Goal: Task Accomplishment & Management: Manage account settings

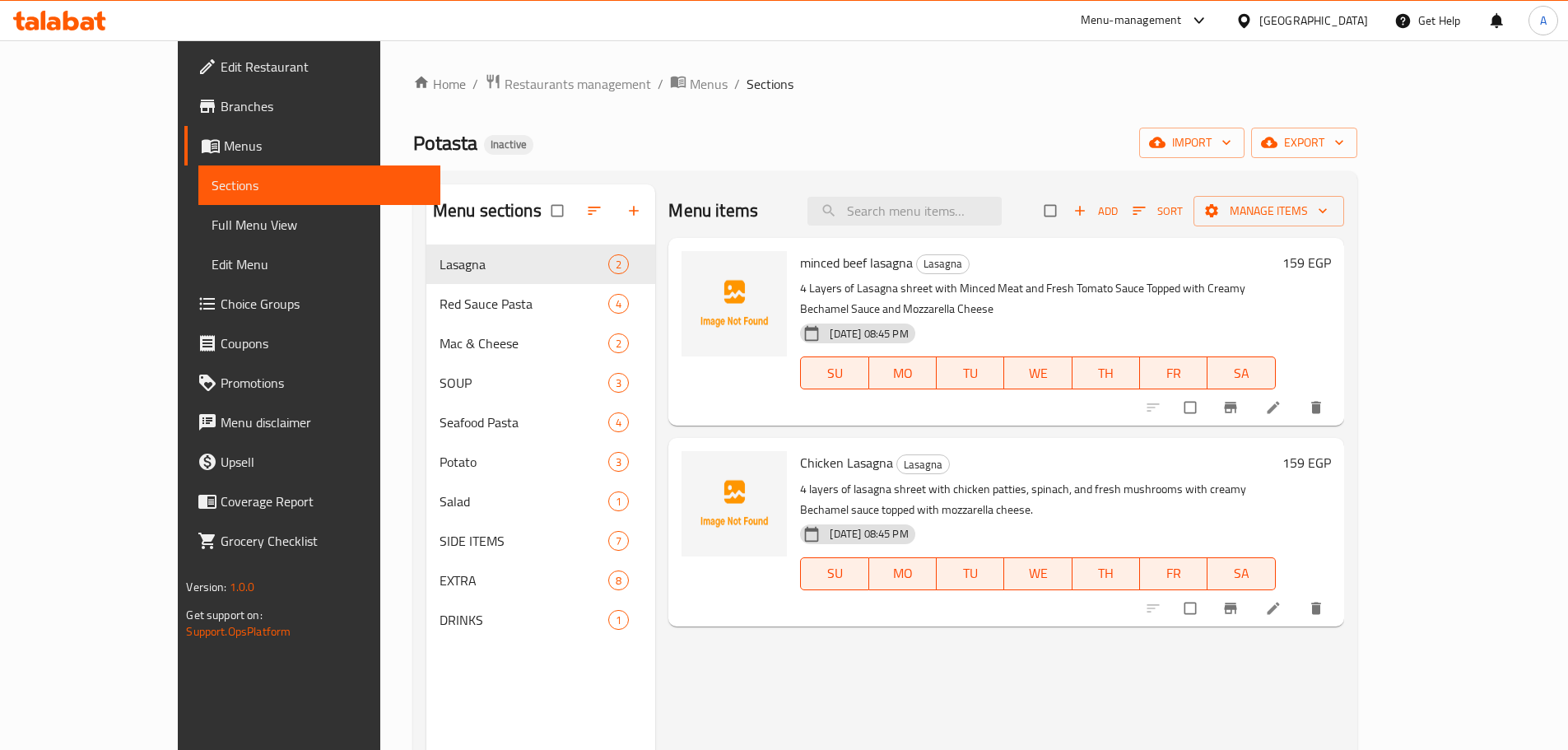
click at [1249, 21] on icon at bounding box center [1244, 20] width 12 height 14
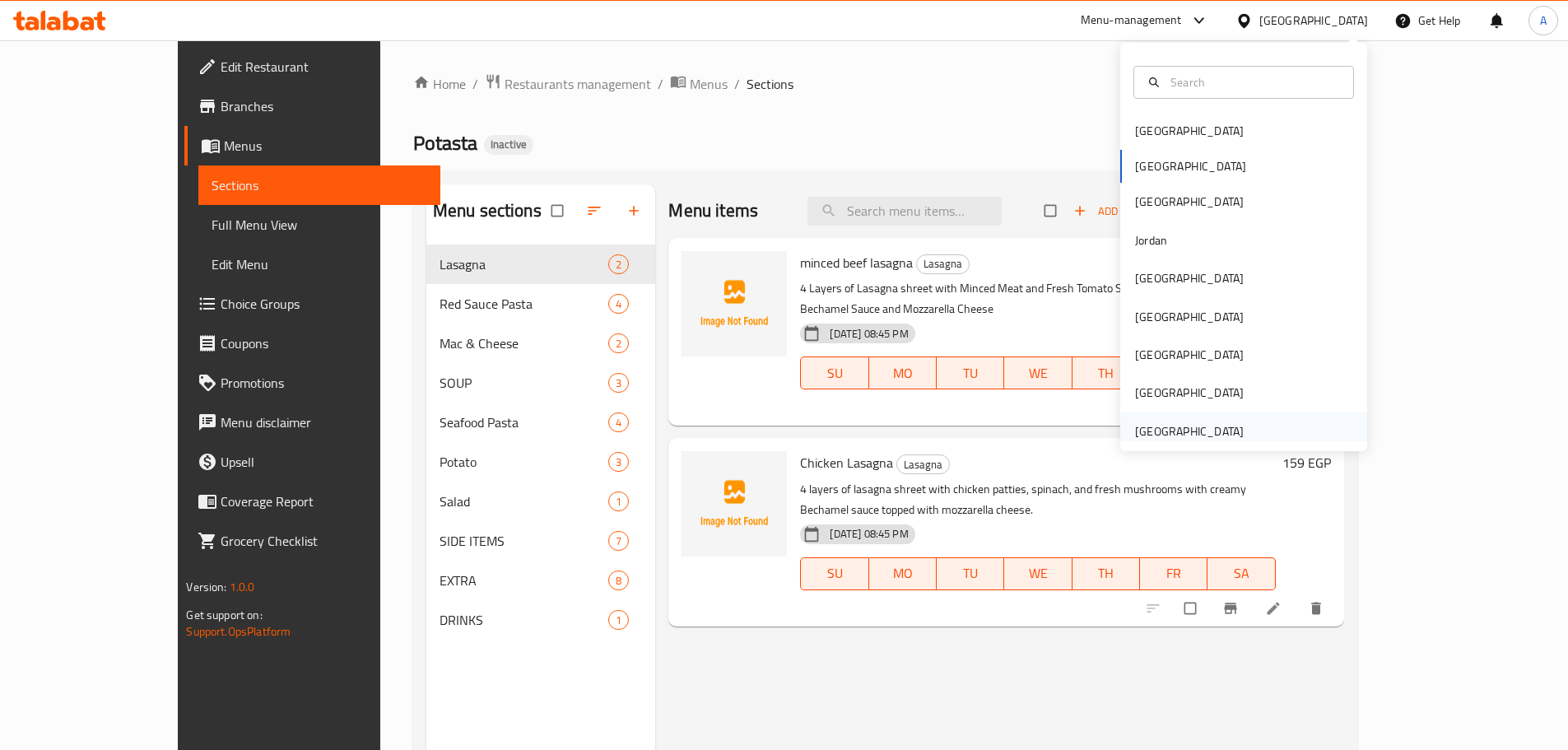
click at [1158, 423] on div "[GEOGRAPHIC_DATA]" at bounding box center [1190, 431] width 109 height 18
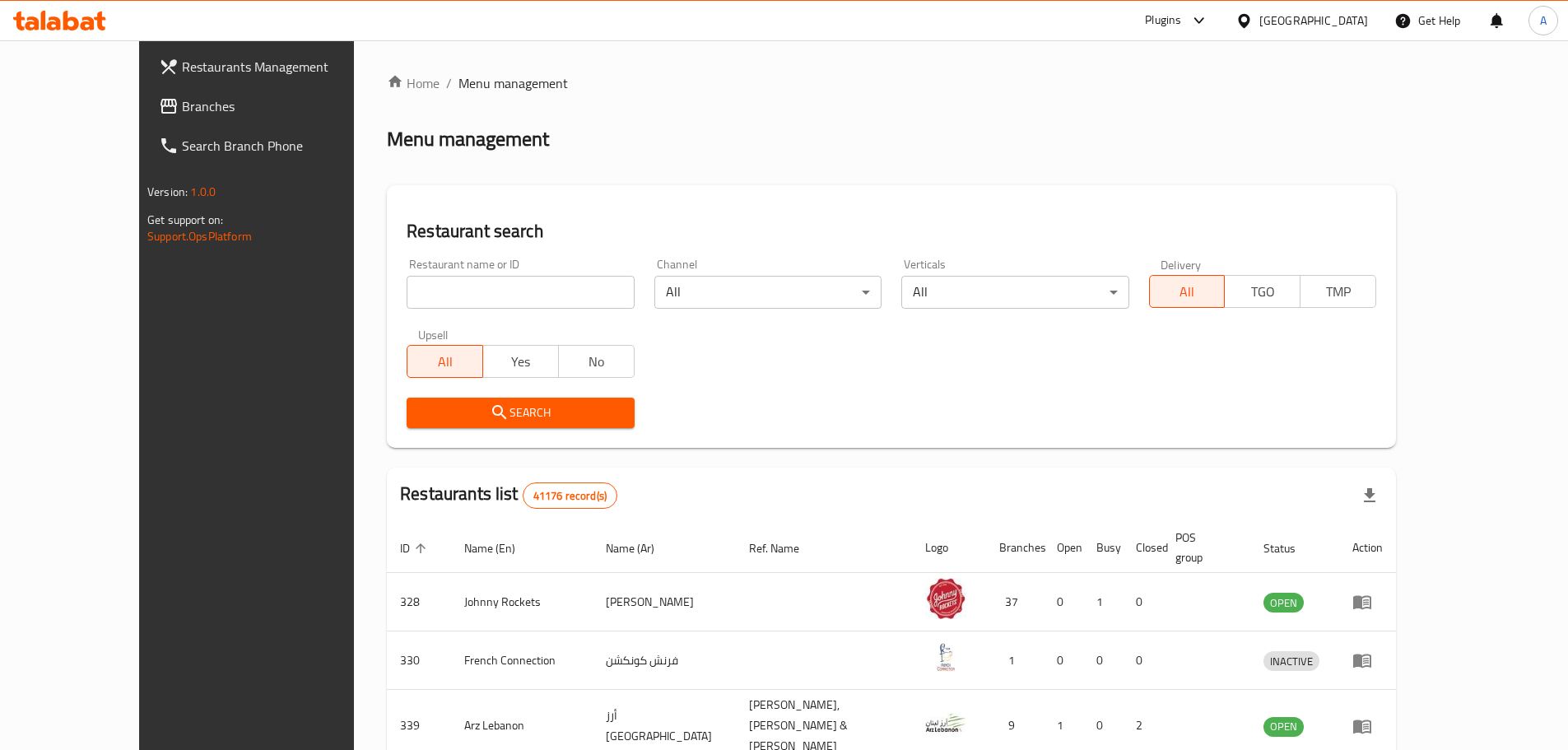
click at [182, 103] on span "Branches" at bounding box center [285, 106] width 206 height 20
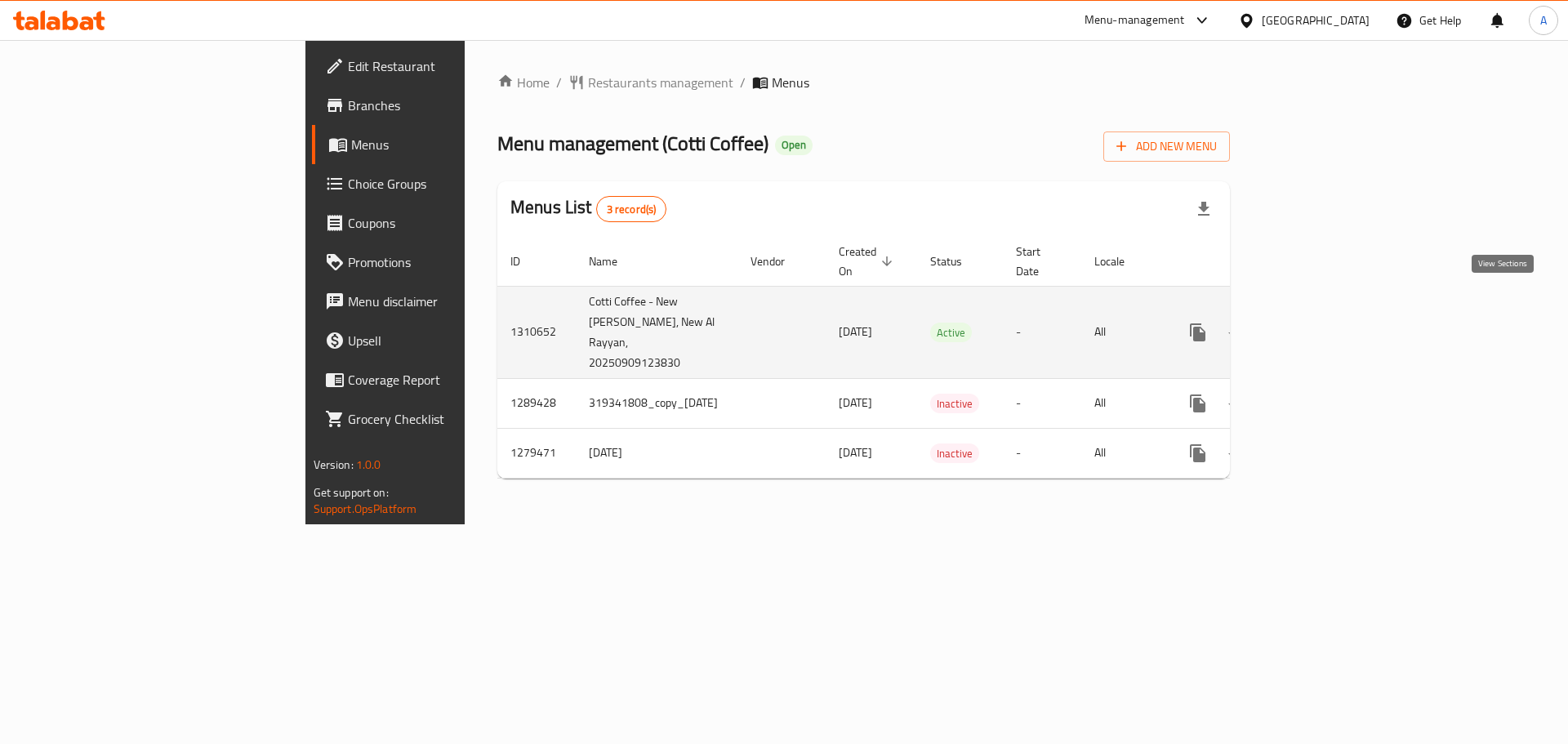
click at [1325, 322] on icon "enhanced table" at bounding box center [1315, 332] width 19 height 19
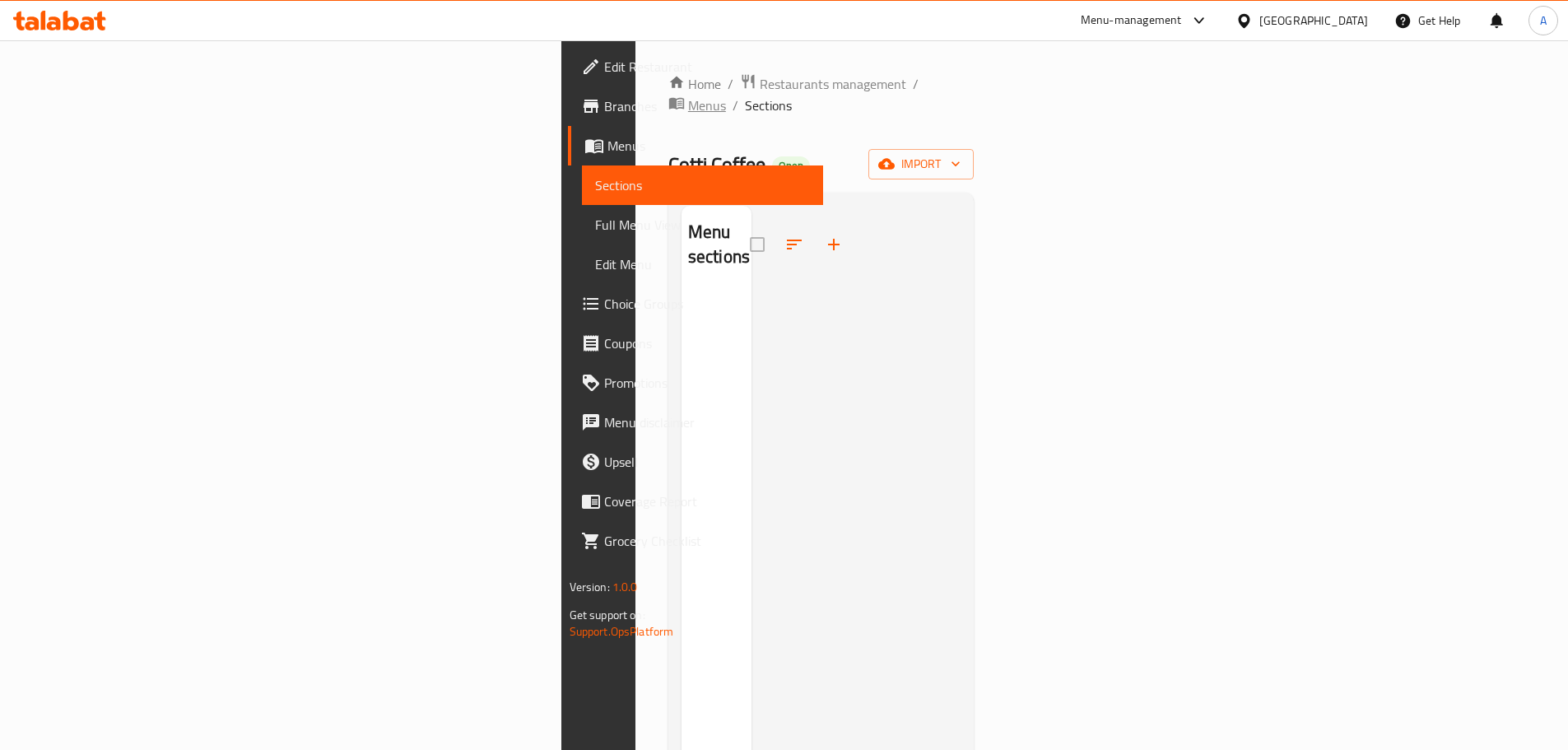
click at [688, 96] on span "Menus" at bounding box center [706, 105] width 38 height 20
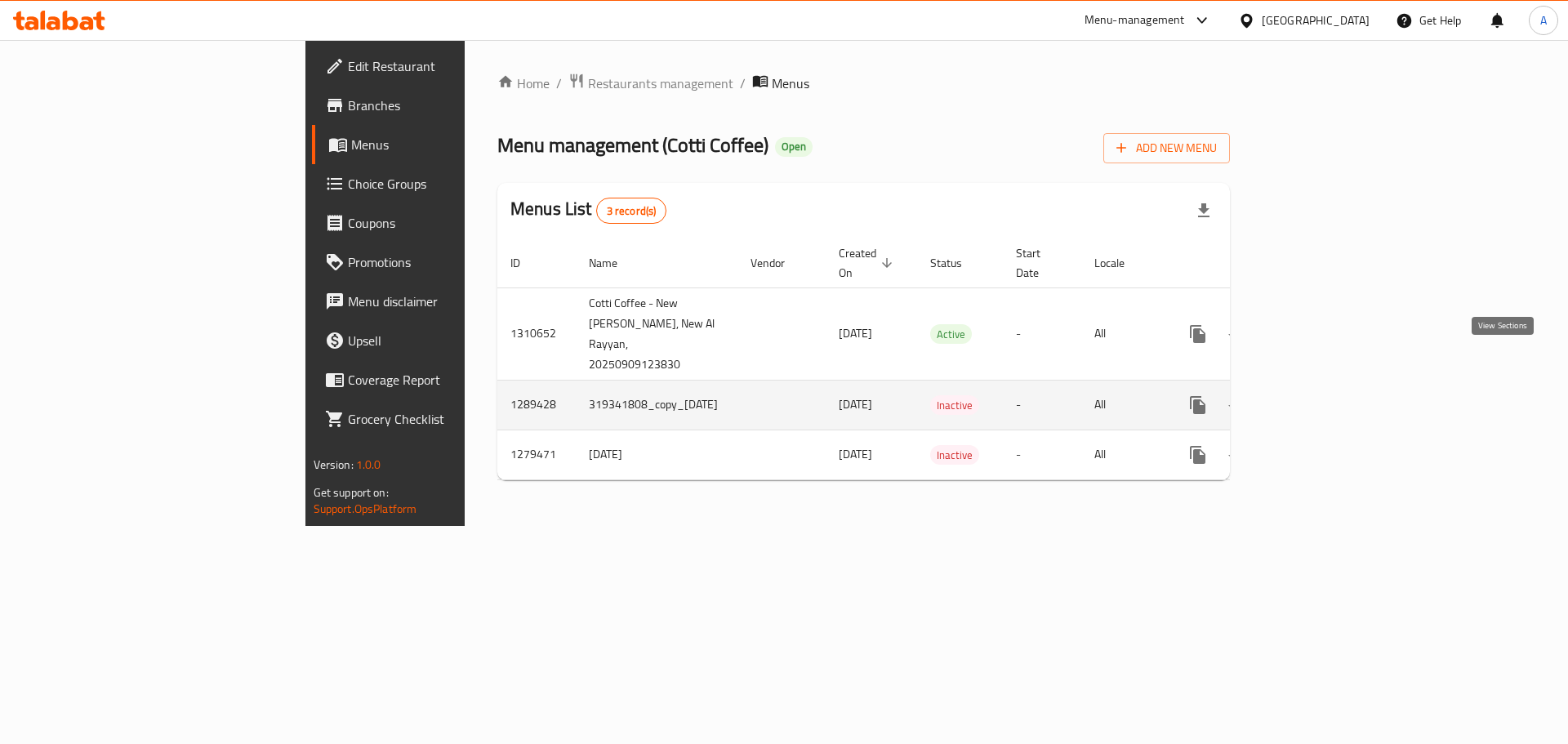
click at [1335, 385] on link "enhanced table" at bounding box center [1315, 405] width 40 height 40
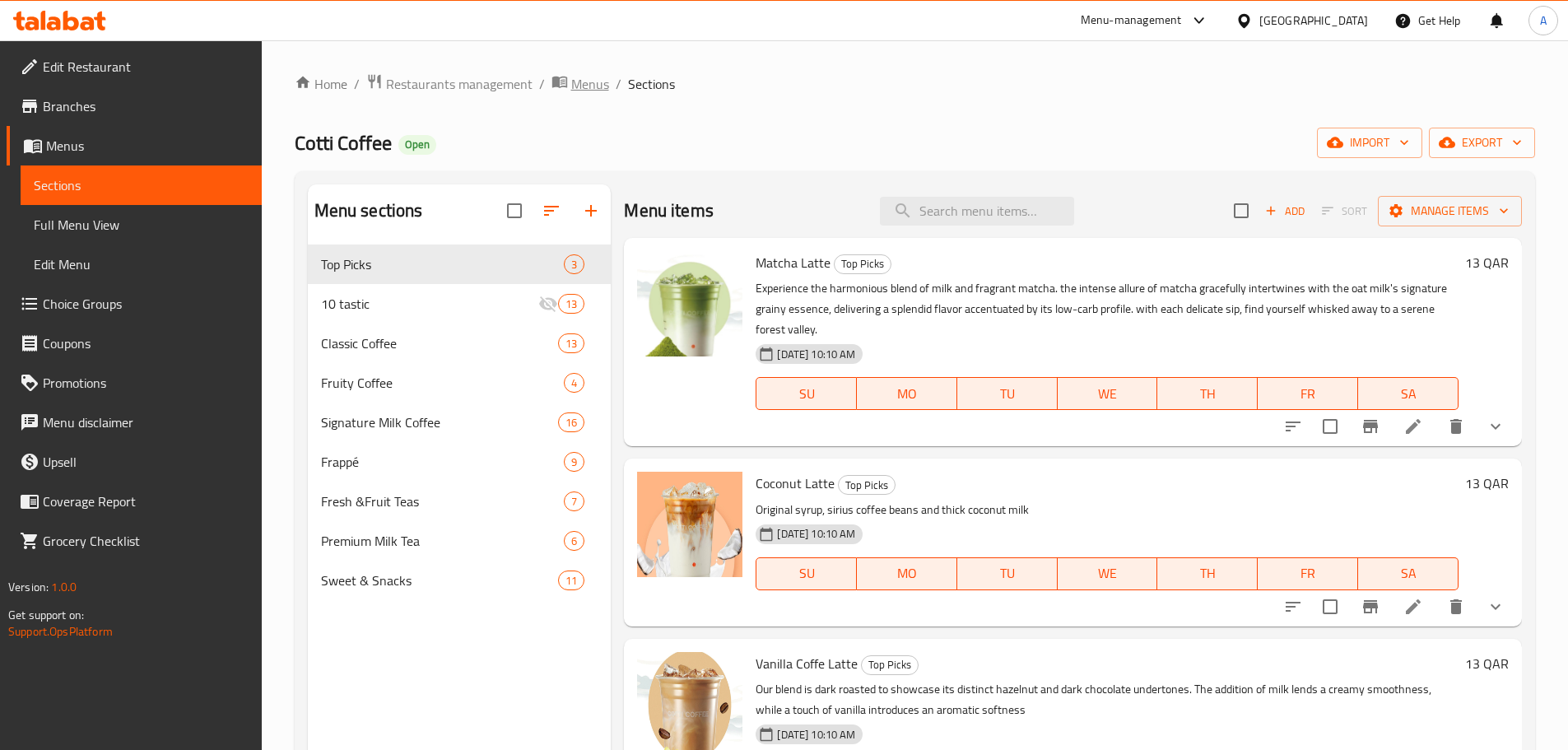
click at [591, 84] on span "Menus" at bounding box center [590, 83] width 38 height 20
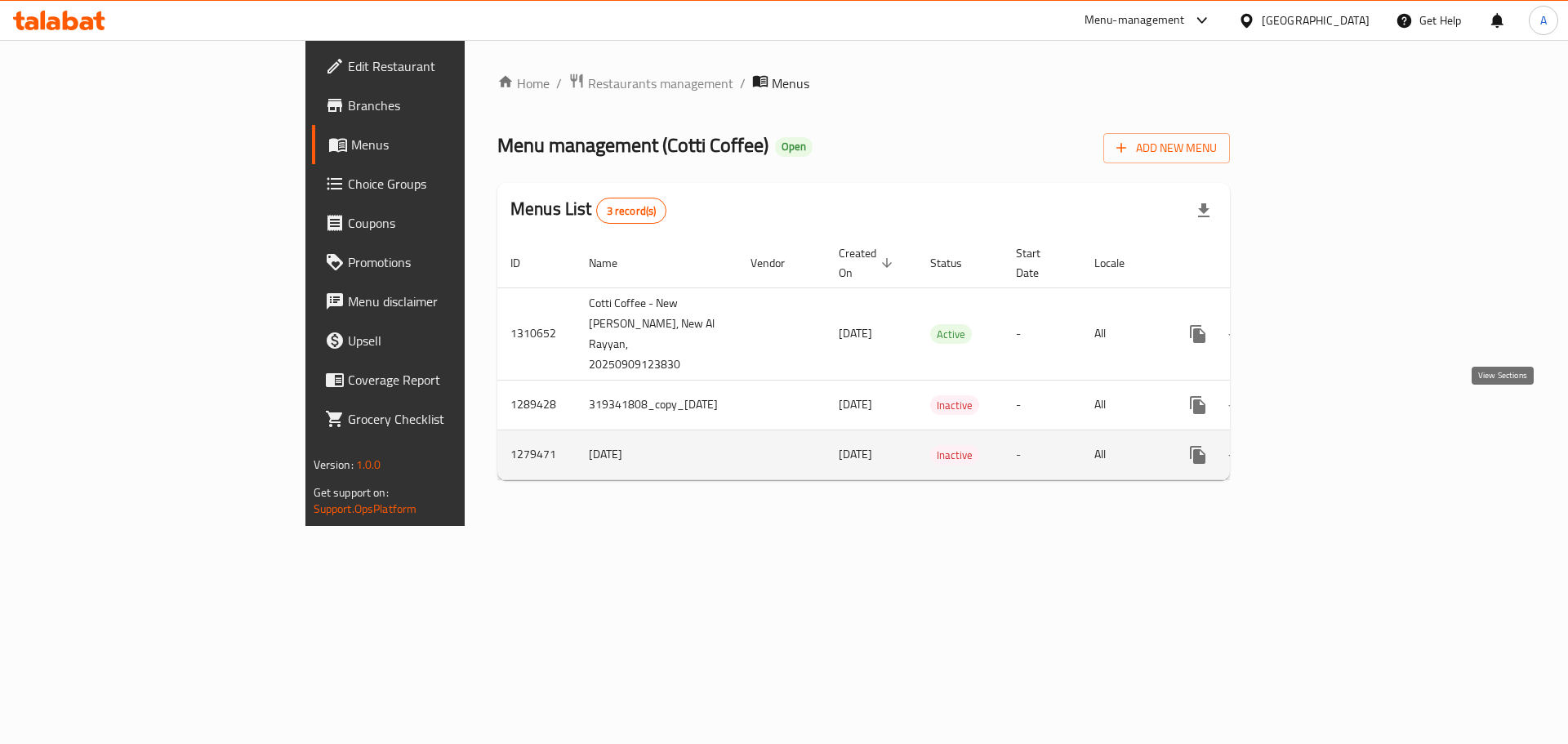
click at [1335, 435] on link "enhanced table" at bounding box center [1315, 454] width 40 height 40
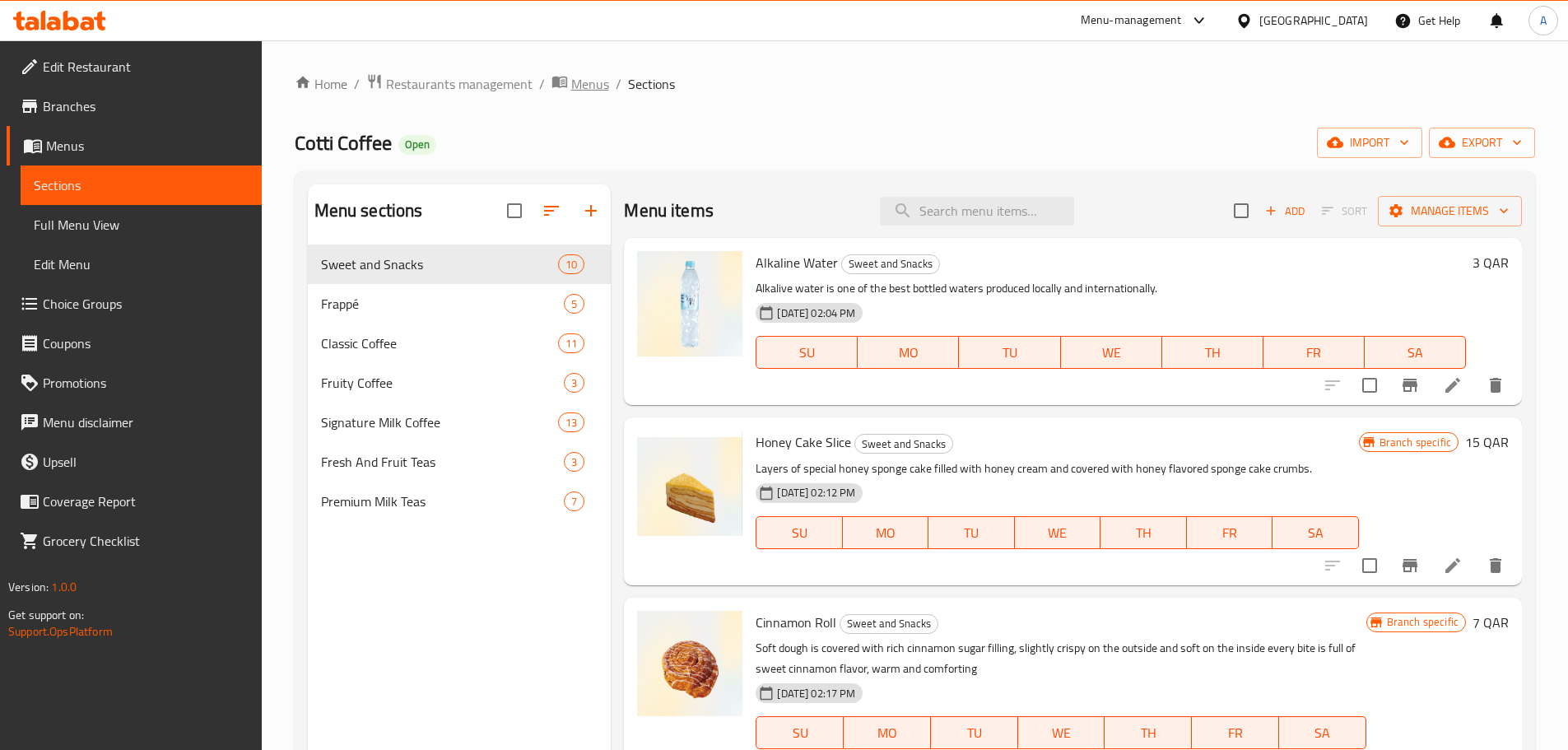
click at [572, 84] on span "Menus" at bounding box center [590, 83] width 38 height 20
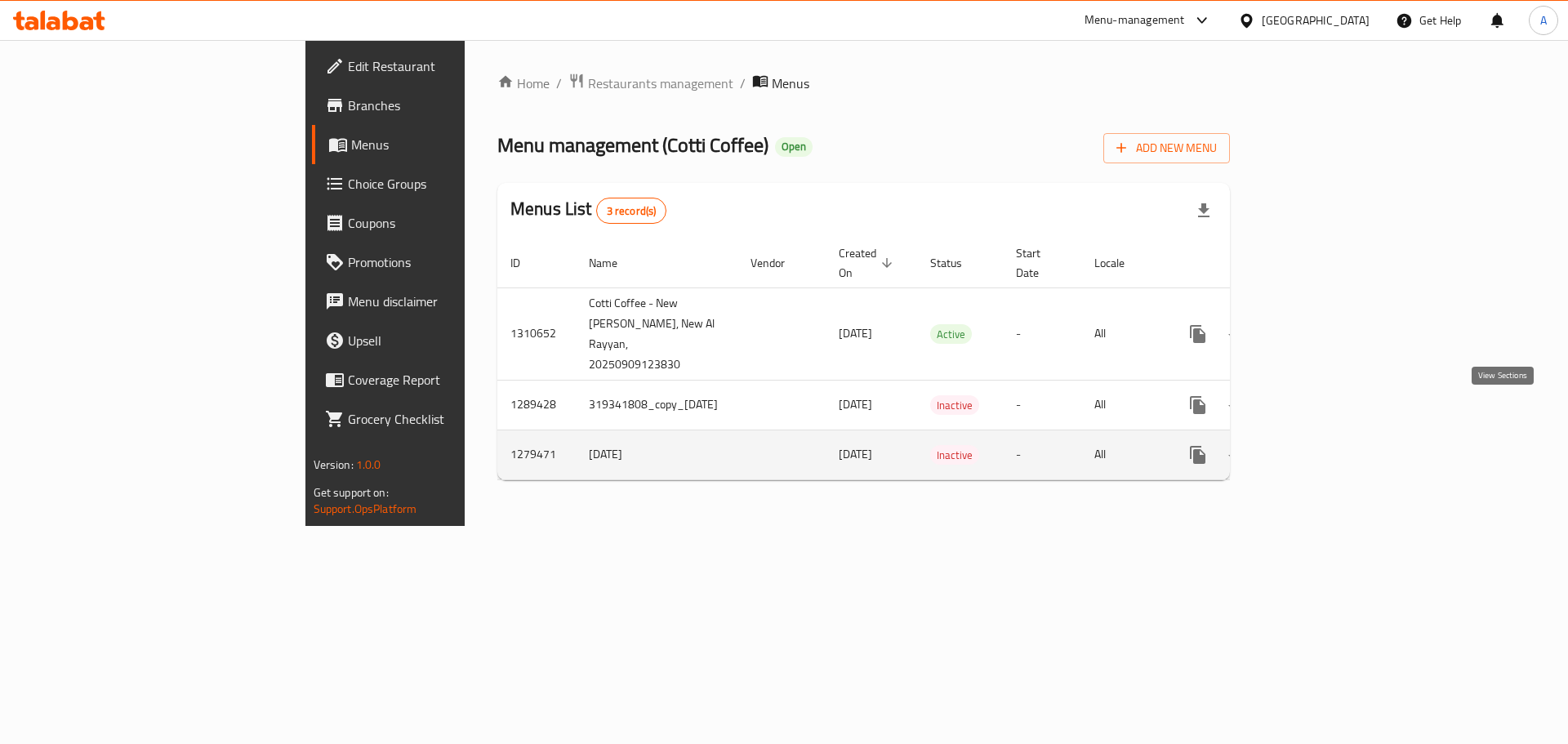
click at [1325, 445] on icon "enhanced table" at bounding box center [1315, 454] width 19 height 19
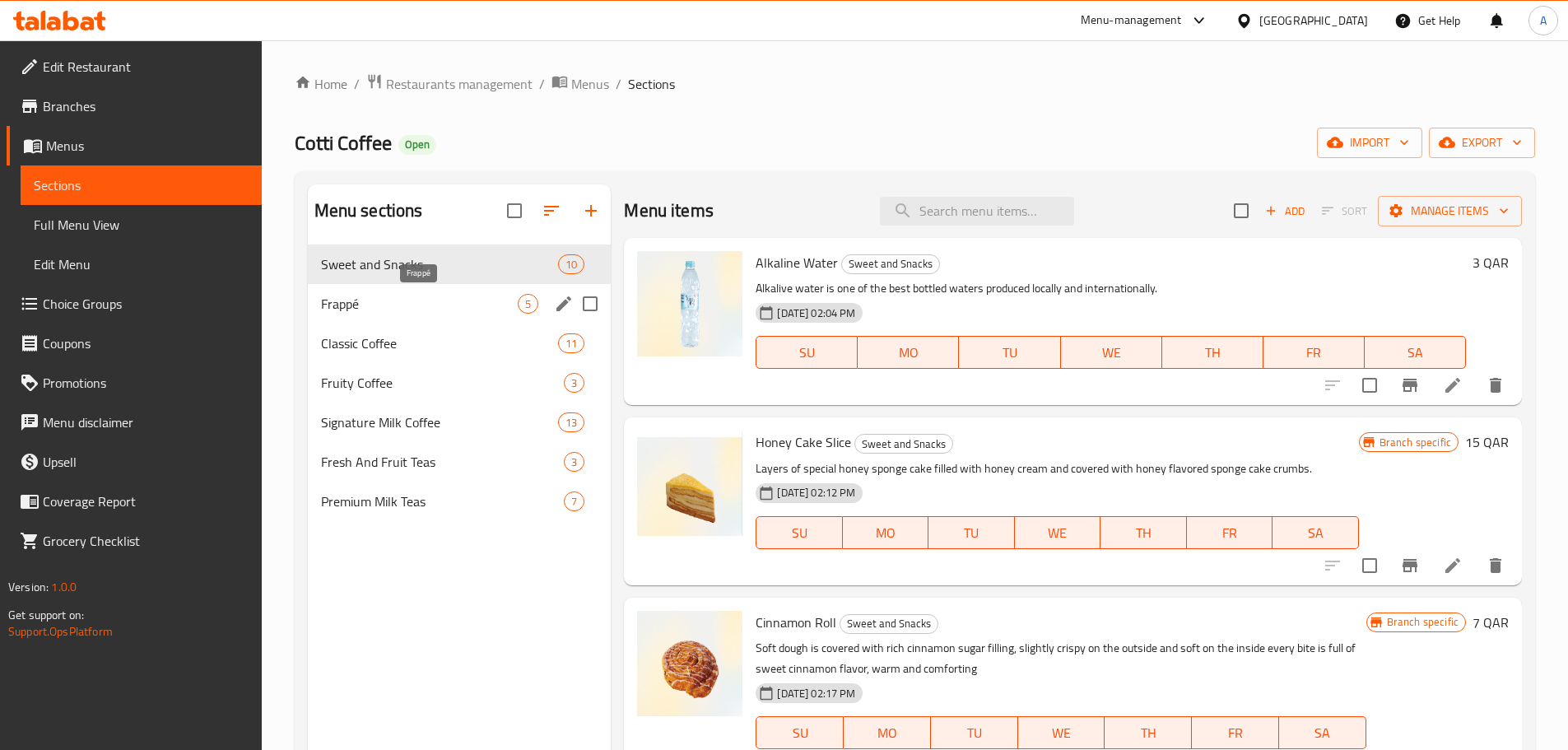
click at [454, 300] on span "Frappé" at bounding box center [420, 304] width 198 height 20
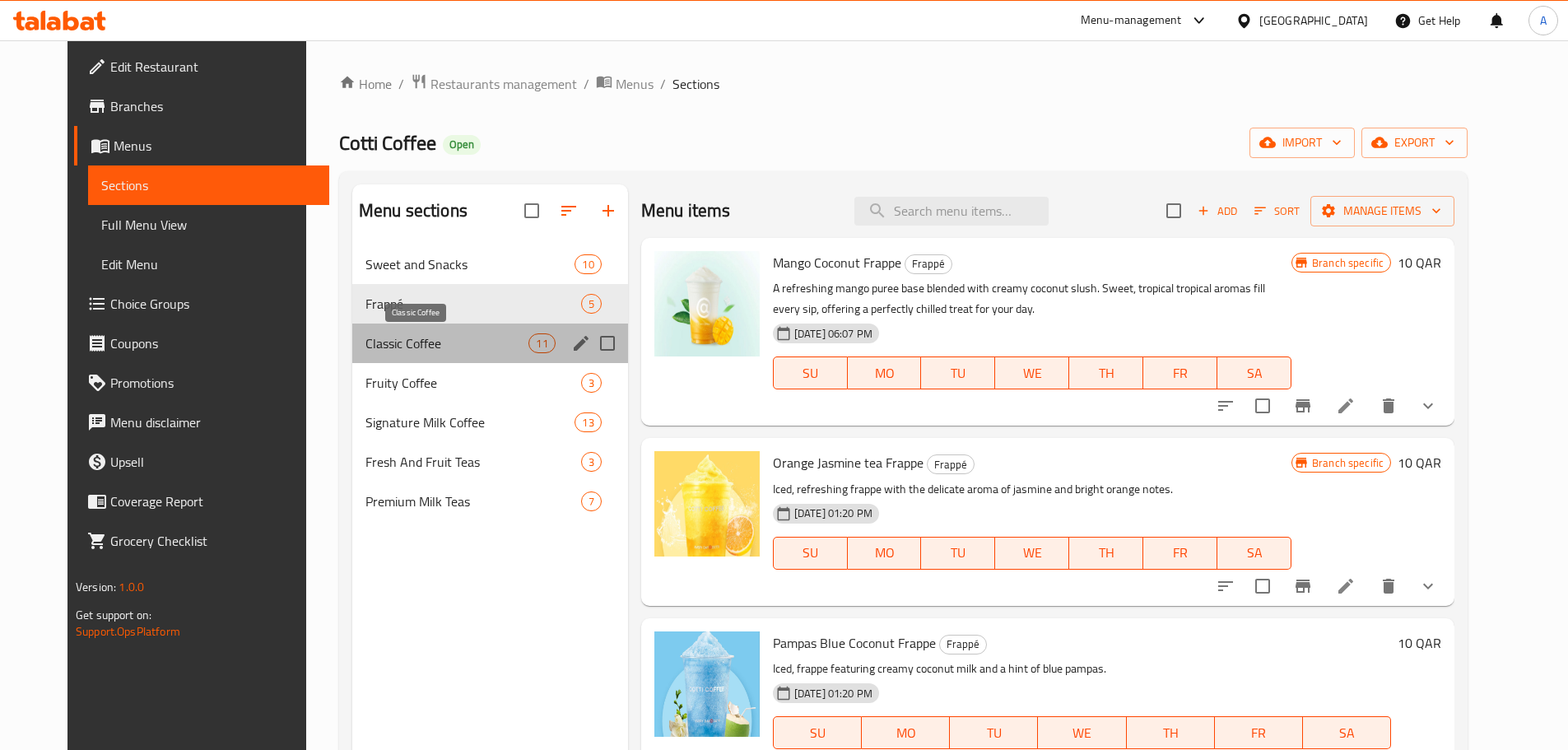
click at [365, 346] on span "Classic Coffee" at bounding box center [447, 343] width 164 height 20
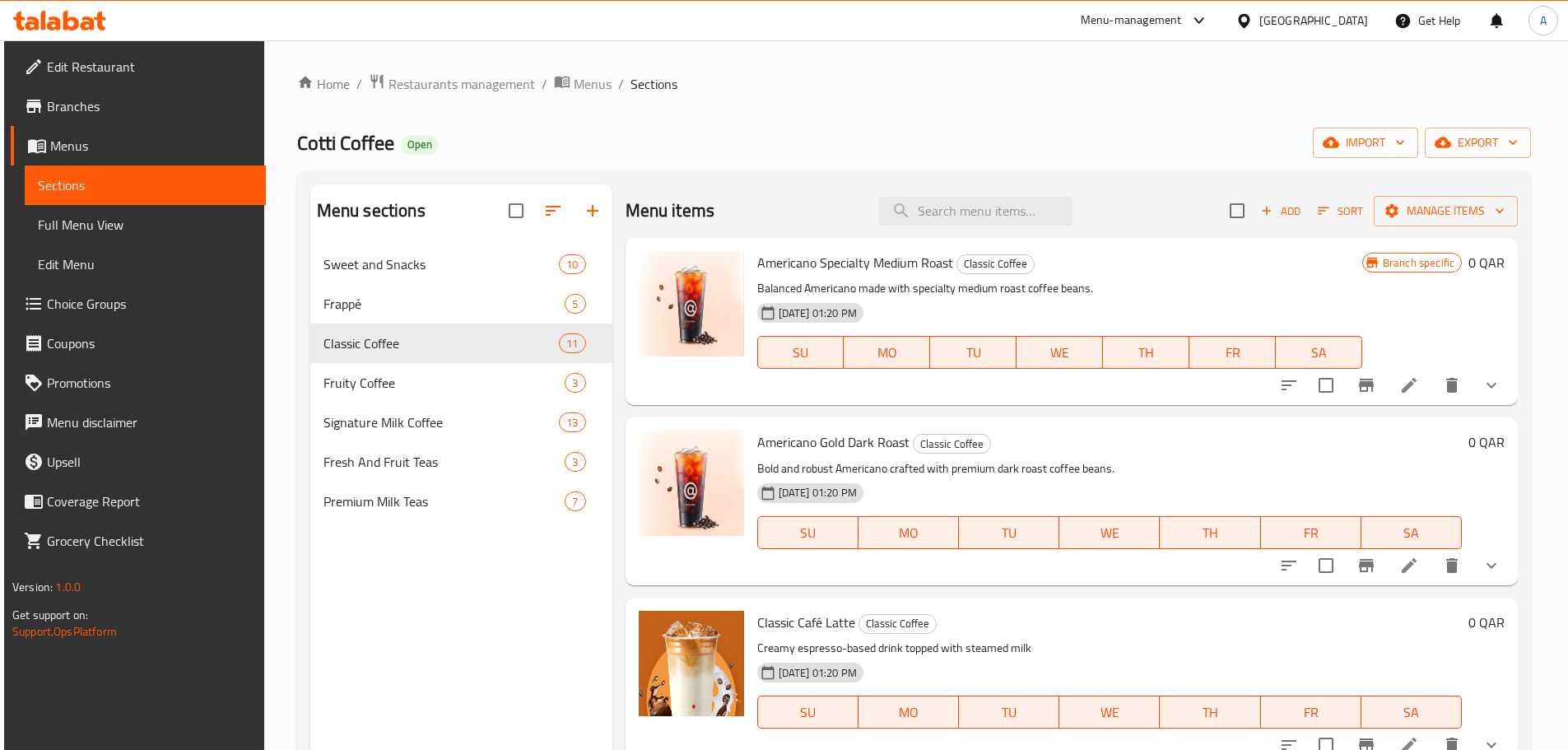
click at [600, 97] on div "Home / Restaurants management / Menus / Sections Cotti Coffee Open import expor…" at bounding box center [913, 510] width 1234 height 875
click at [603, 76] on span "Menus" at bounding box center [593, 83] width 38 height 20
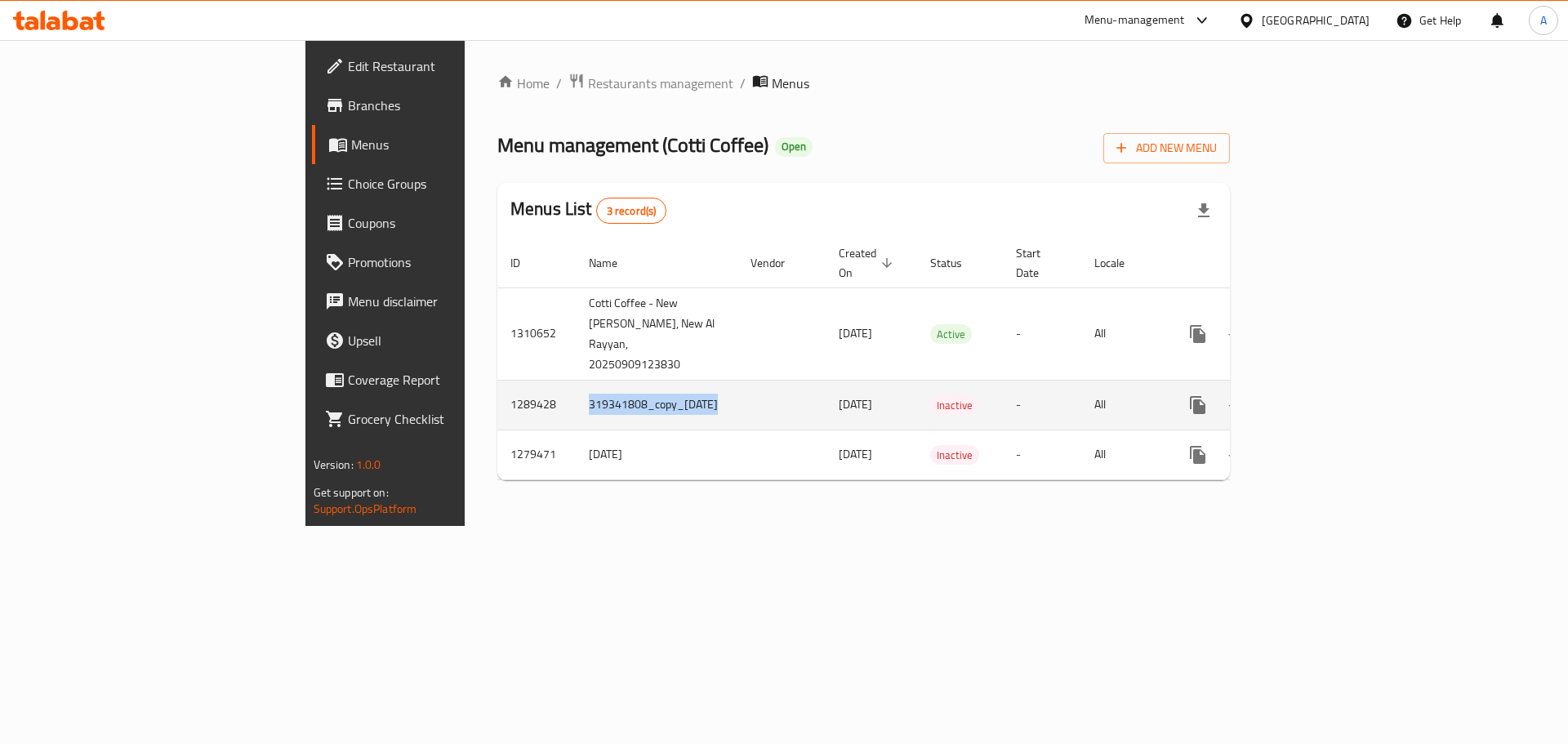
drag, startPoint x: 385, startPoint y: 367, endPoint x: 566, endPoint y: 364, distance: 181.0
click at [566, 380] on tr "1289428 319341808_copy_[DATE] [DATE] Inactive - All" at bounding box center [922, 404] width 850 height 50
click at [737, 380] on td "enhanced table" at bounding box center [781, 404] width 88 height 50
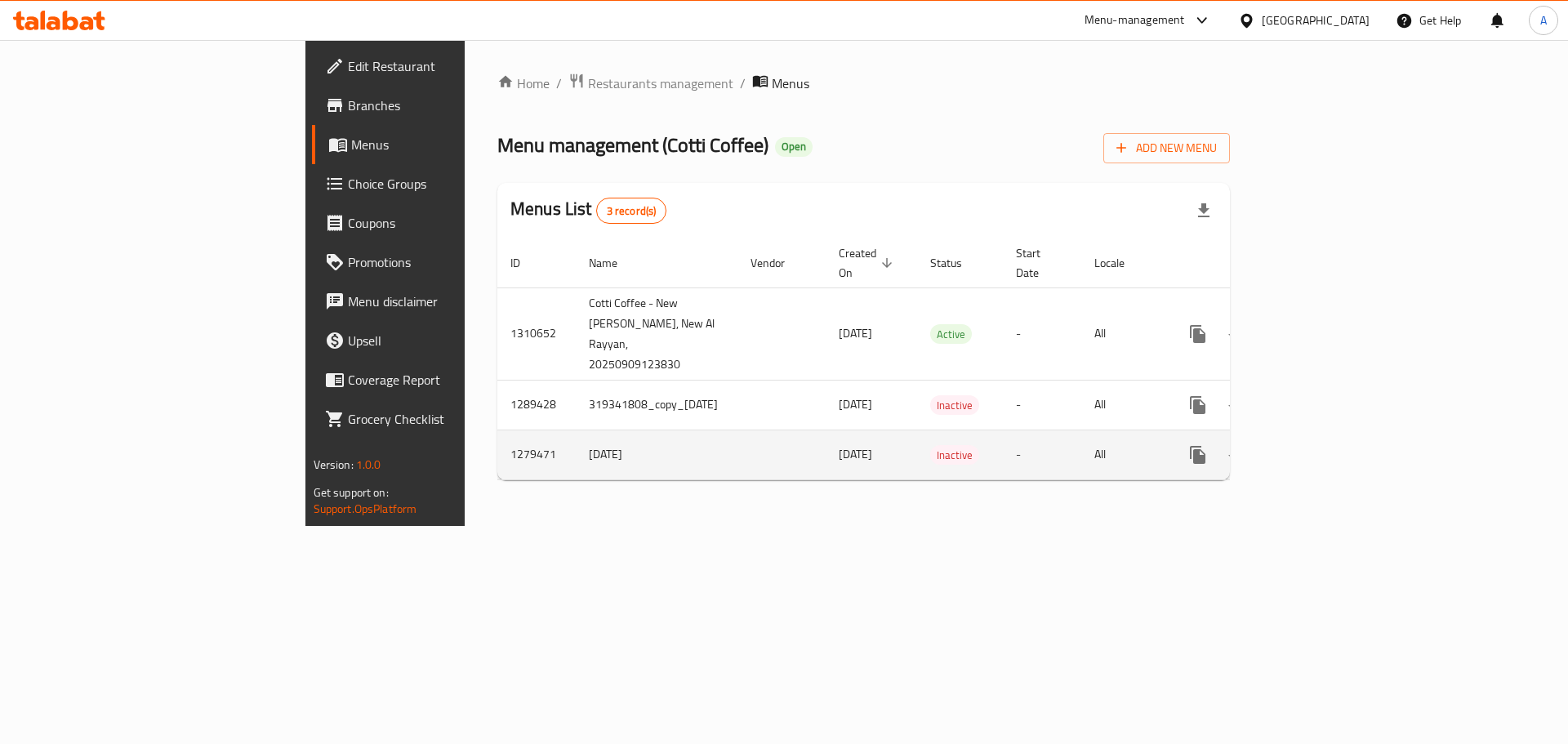
drag, startPoint x: 373, startPoint y: 415, endPoint x: 808, endPoint y: 412, distance: 435.0
click at [805, 430] on tr "1279471 [DATE] [DATE] Inactive - All" at bounding box center [922, 454] width 850 height 50
click at [825, 430] on td "[DATE]" at bounding box center [871, 454] width 92 height 50
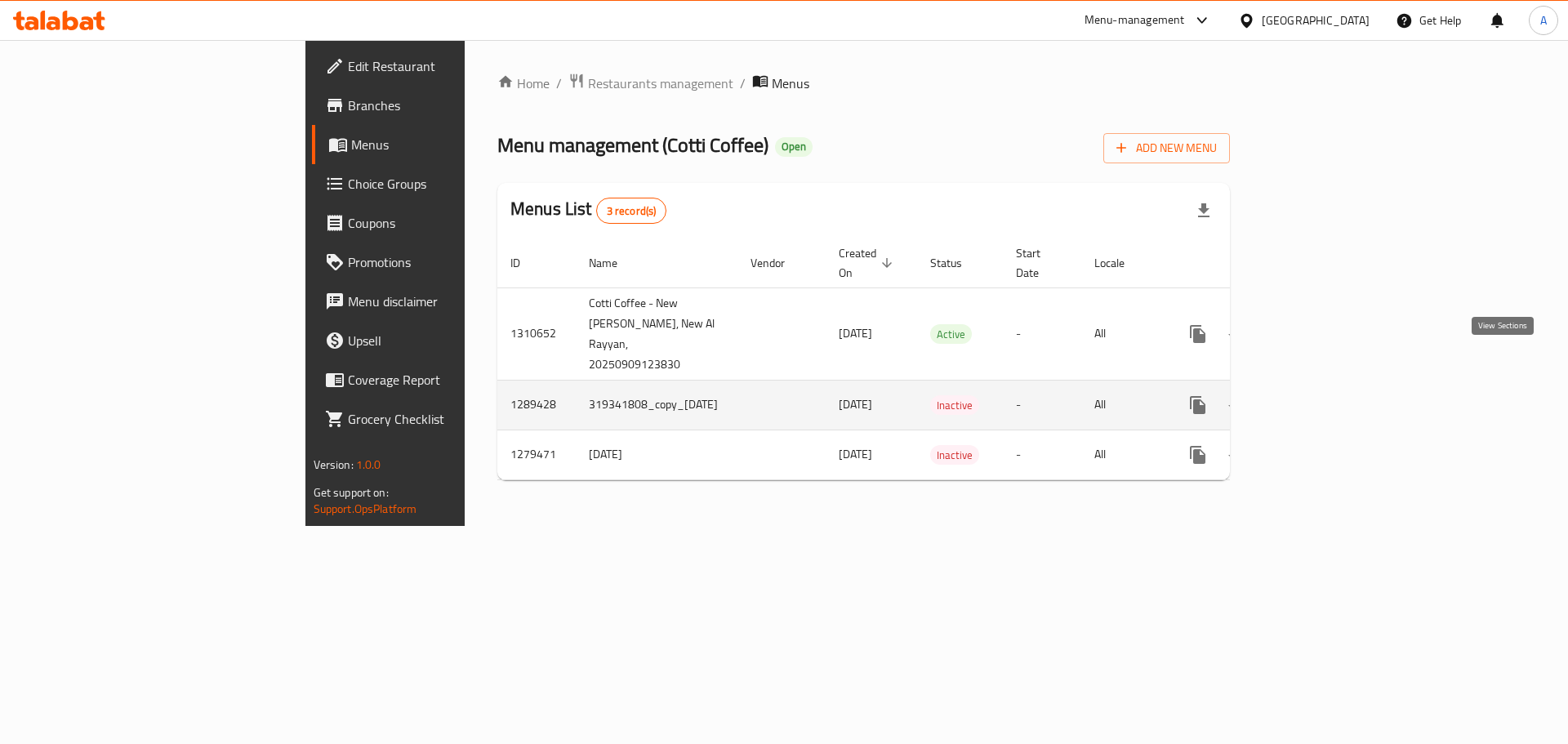
click at [1325, 396] on icon "enhanced table" at bounding box center [1315, 405] width 19 height 19
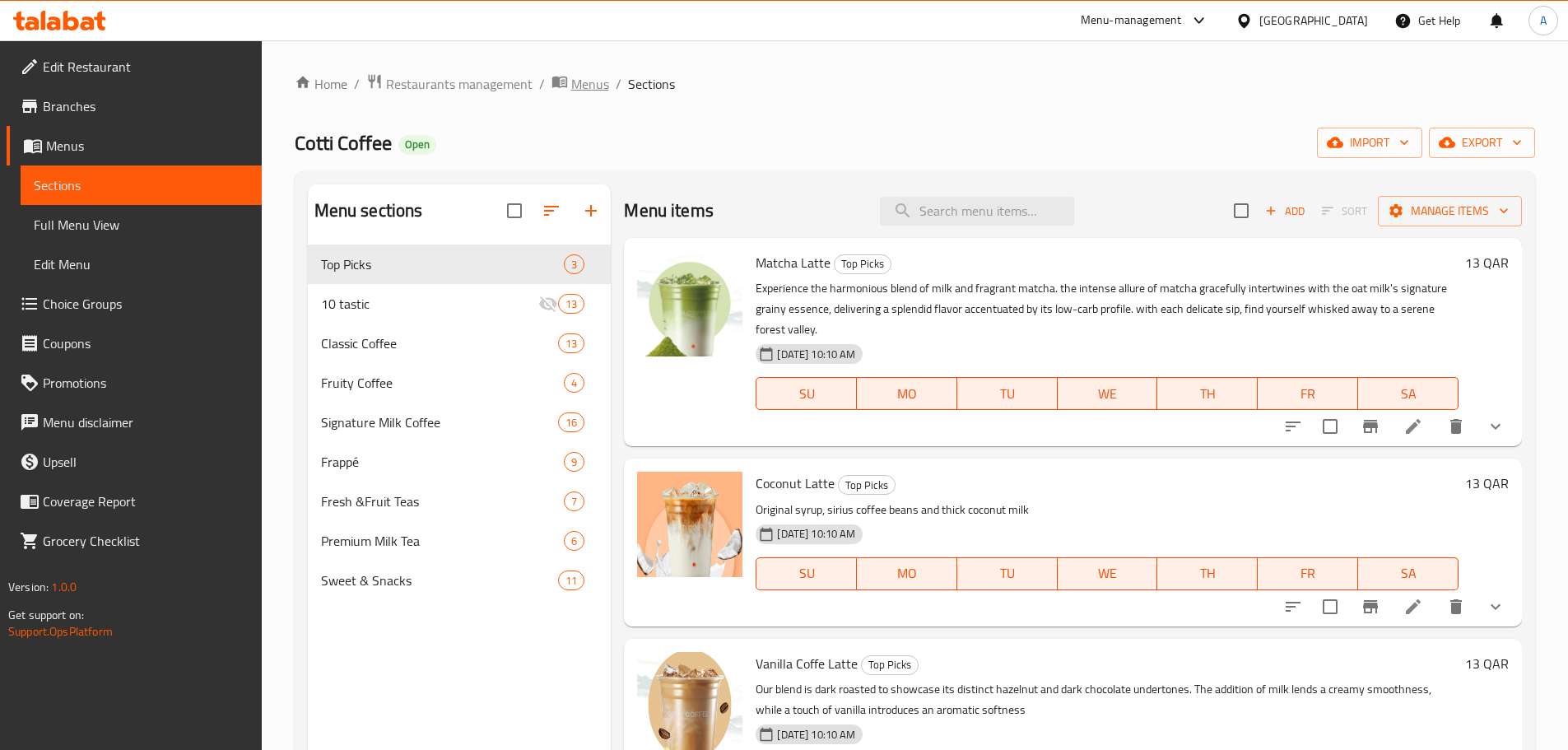
click at [605, 82] on span "Menus" at bounding box center [590, 83] width 38 height 20
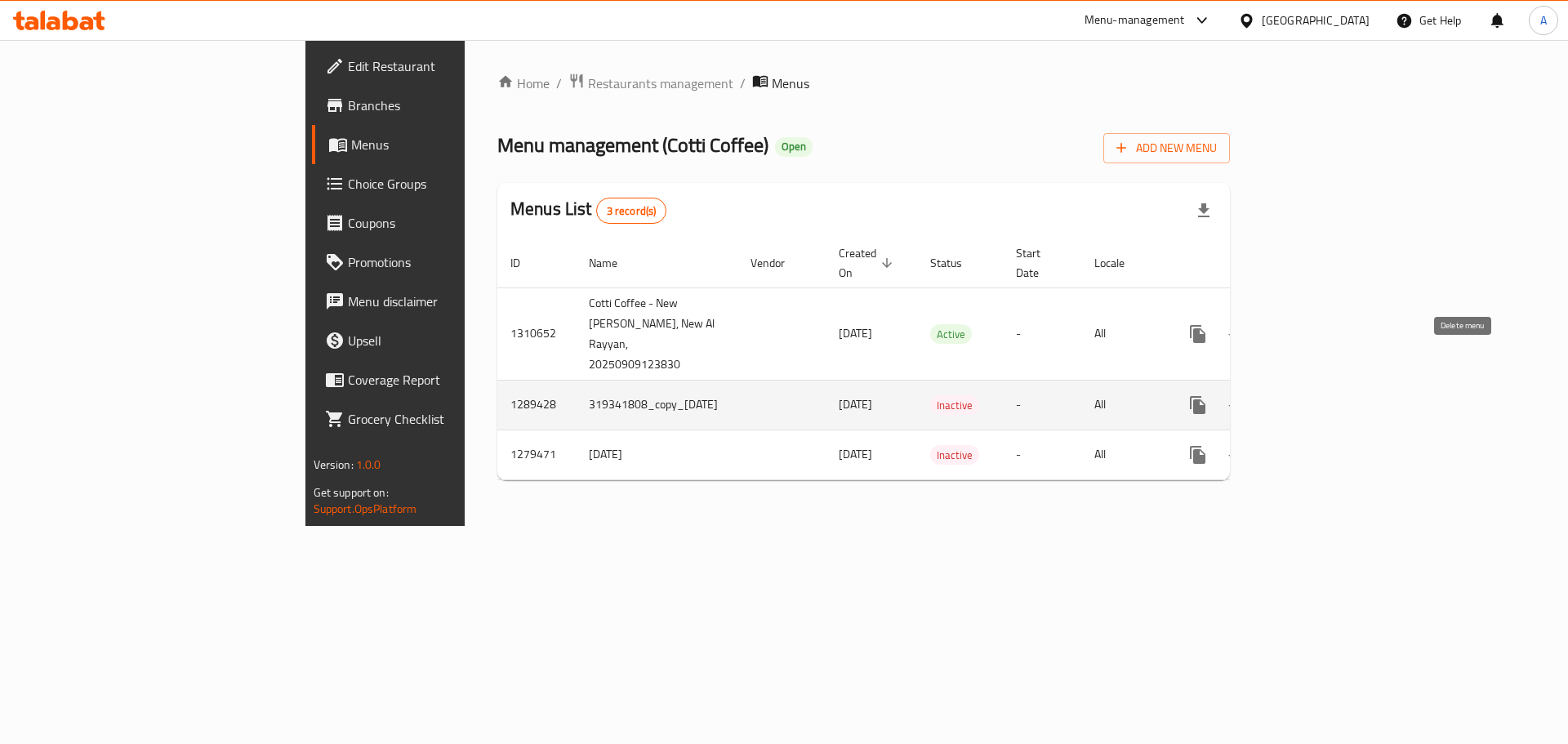
click at [1286, 396] on icon "enhanced table" at bounding box center [1275, 405] width 19 height 19
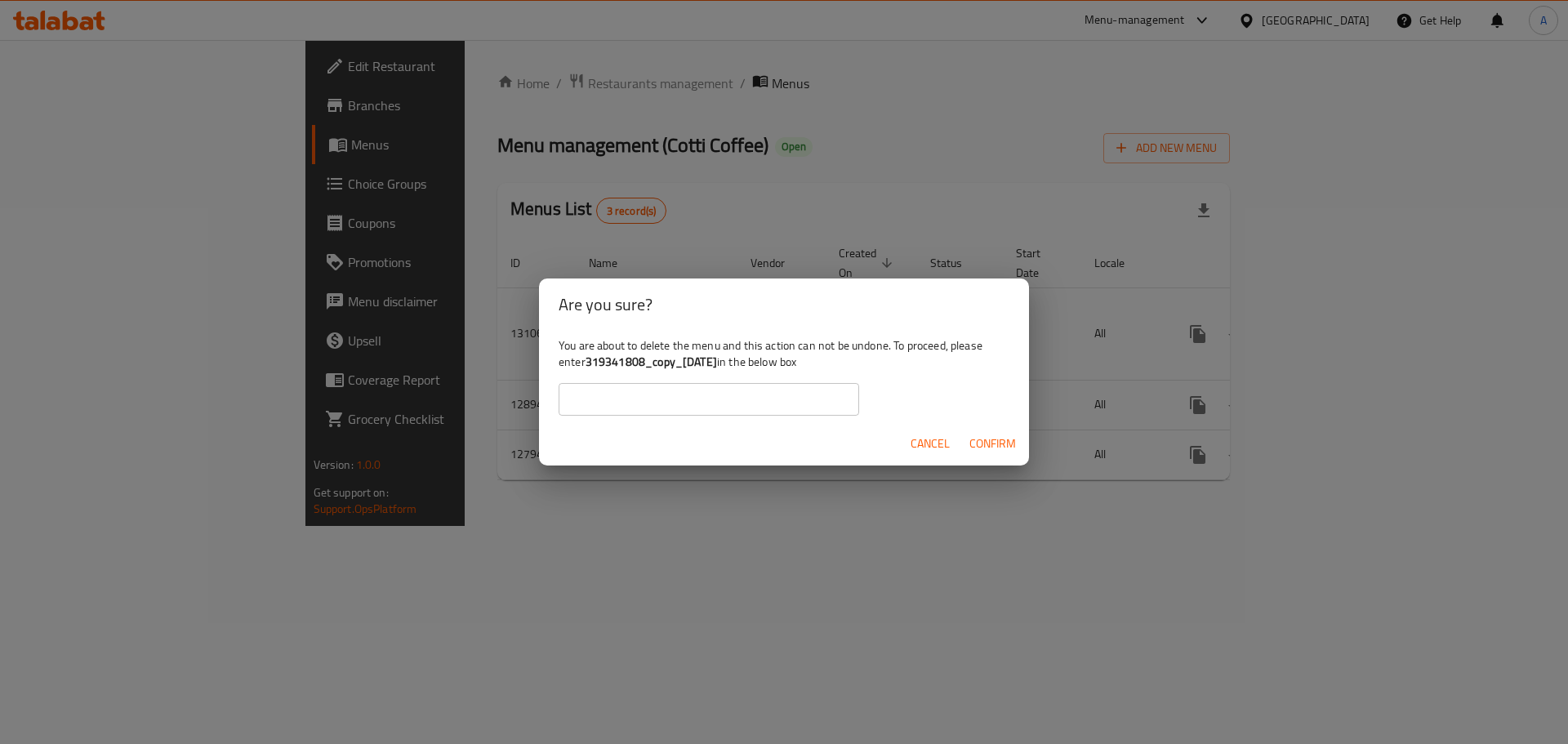
drag, startPoint x: 587, startPoint y: 364, endPoint x: 742, endPoint y: 369, distance: 155.1
click at [717, 369] on b "319341808_copy_[DATE]" at bounding box center [651, 361] width 131 height 21
copy b "319341808_copy_[DATE]"
drag, startPoint x: 697, startPoint y: 403, endPoint x: 707, endPoint y: 404, distance: 10.0
click at [700, 403] on input "text" at bounding box center [708, 399] width 300 height 33
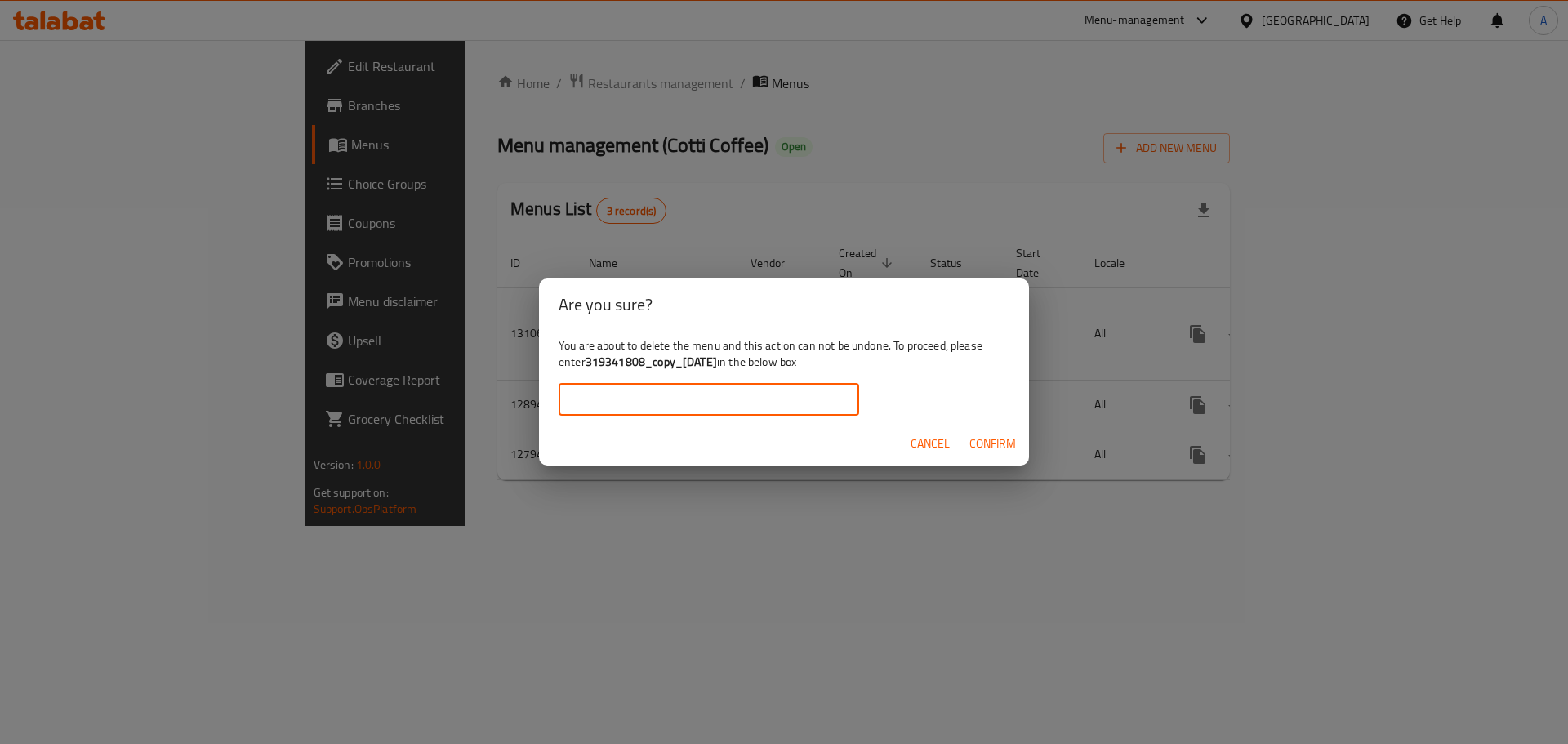
paste input "319341808_copy_[DATE]"
type input "319341808_copy_[DATE]"
click at [999, 437] on span "Confirm" at bounding box center [992, 444] width 46 height 20
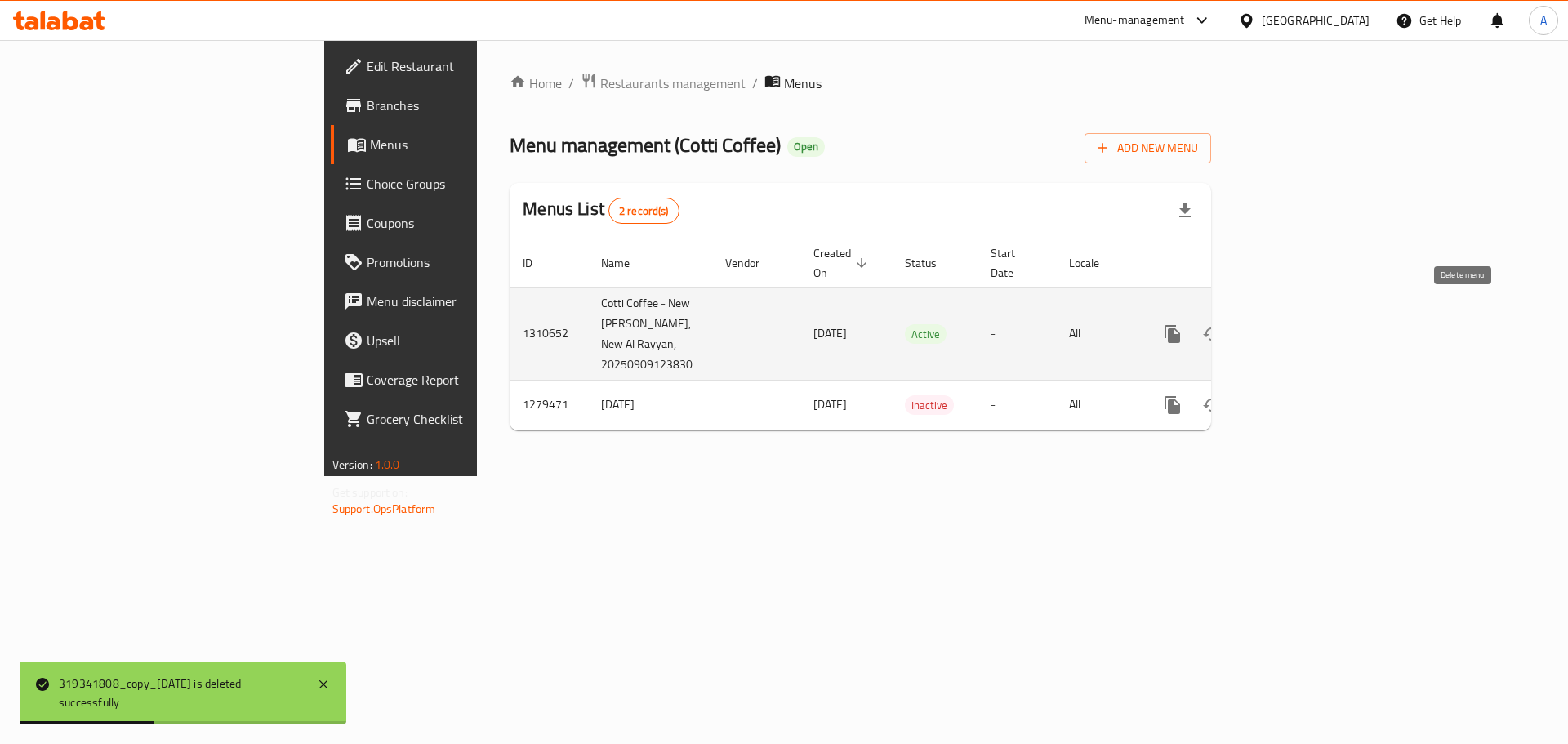
click at [1257, 327] on icon "enhanced table" at bounding box center [1251, 333] width 12 height 14
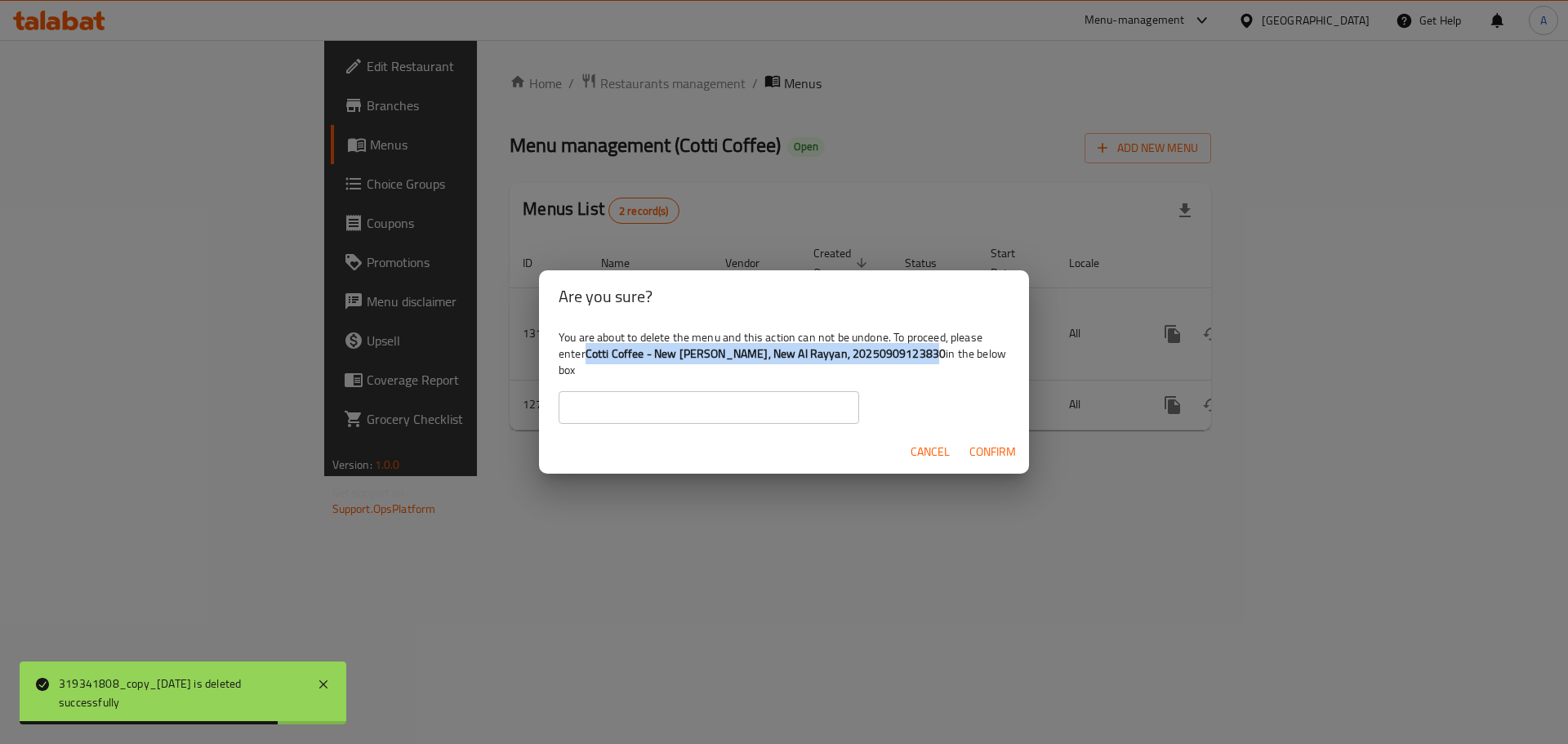
drag, startPoint x: 586, startPoint y: 349, endPoint x: 927, endPoint y: 363, distance: 341.3
click at [927, 363] on div "You are about to delete the menu and this action can not be undone. To proceed,…" at bounding box center [784, 376] width 490 height 108
copy b "Cotti Coffee - New [PERSON_NAME], New Al Rayyan, 20250909123830"
click at [708, 402] on input "text" at bounding box center [708, 407] width 300 height 33
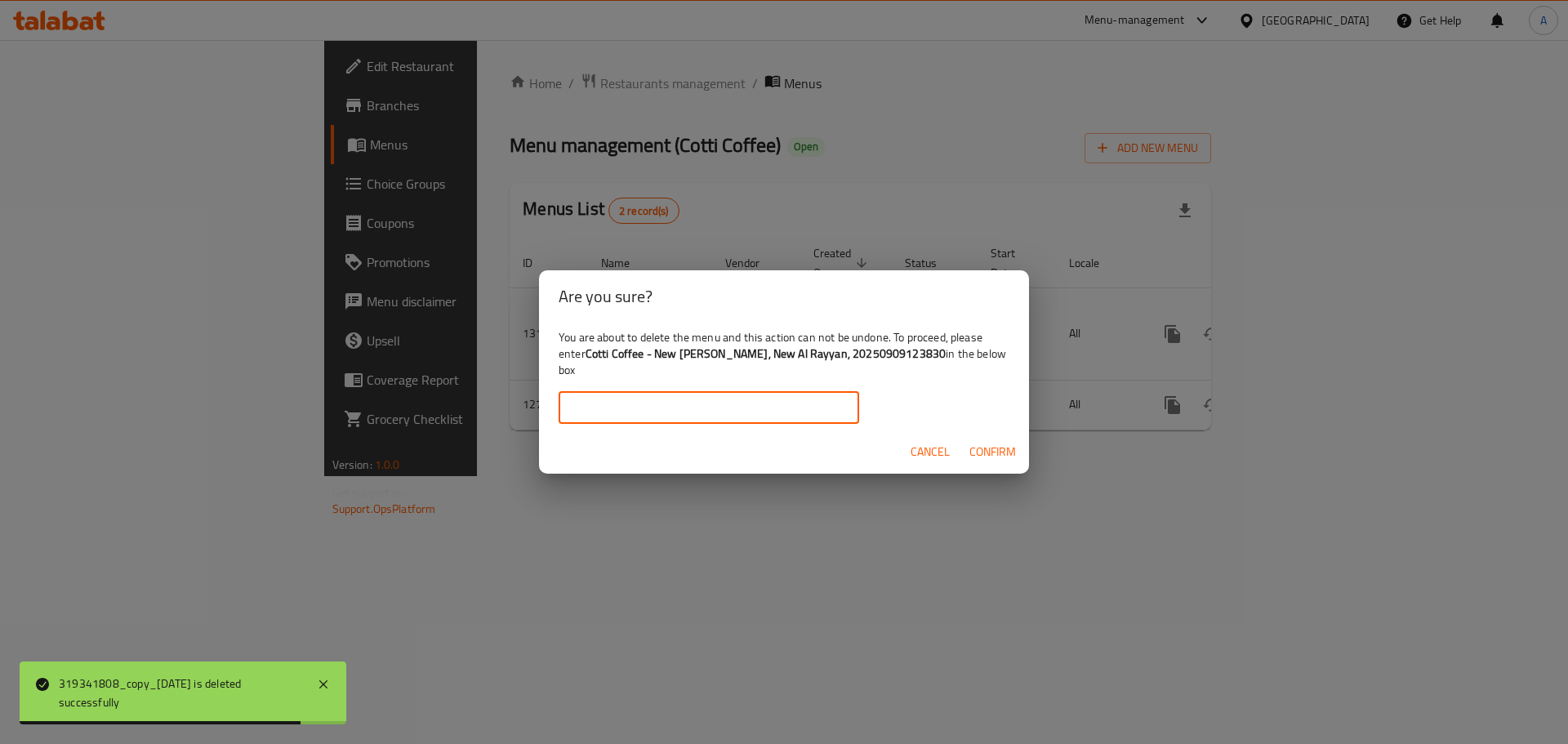
paste input "Cotti Coffee - New [PERSON_NAME], New Al Rayyan, 20250909123830"
type input "Cotti Coffee - New [PERSON_NAME], New Al Rayyan, 20250909123830"
click at [1009, 452] on span "Confirm" at bounding box center [992, 452] width 46 height 20
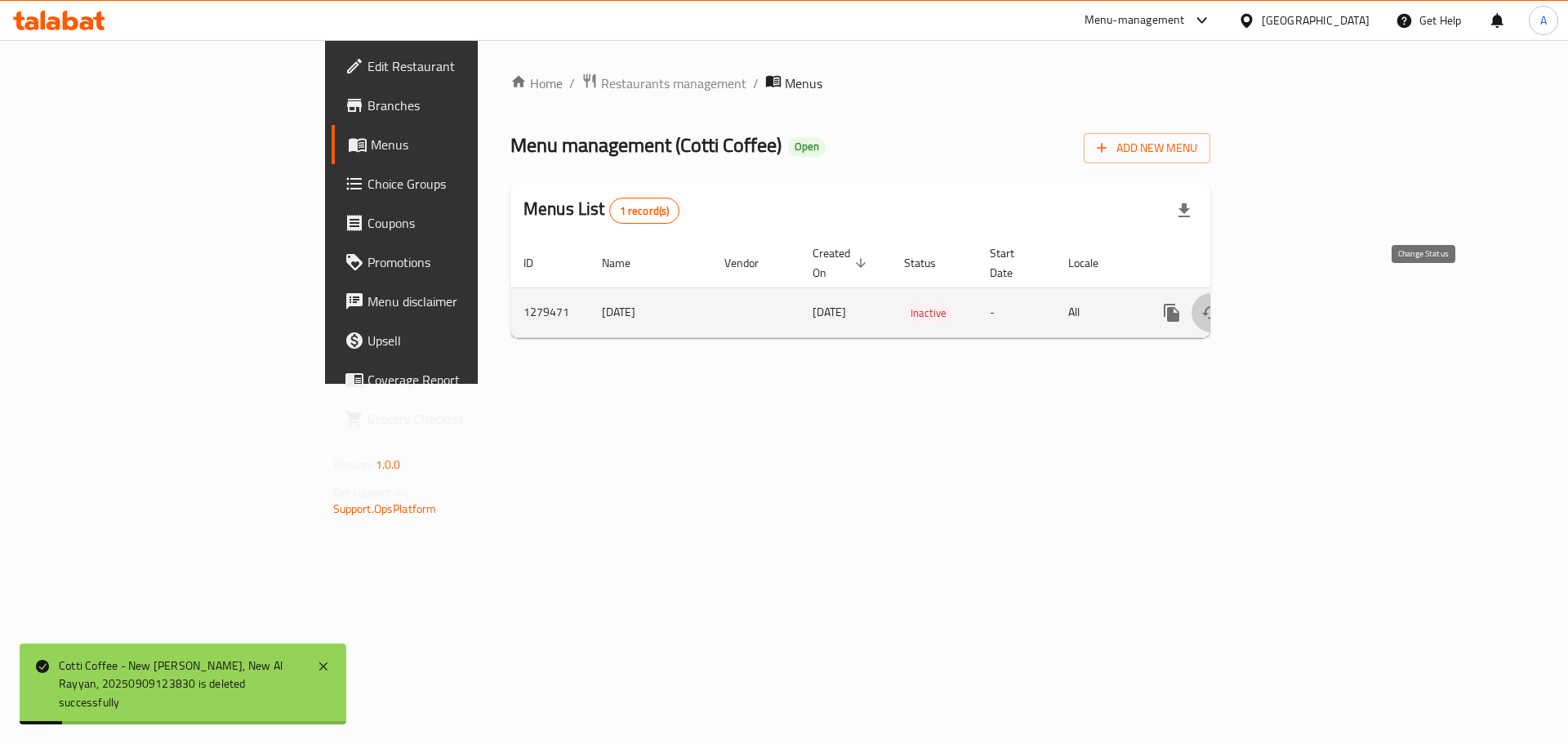
click at [1231, 307] on button "enhanced table" at bounding box center [1210, 312] width 40 height 40
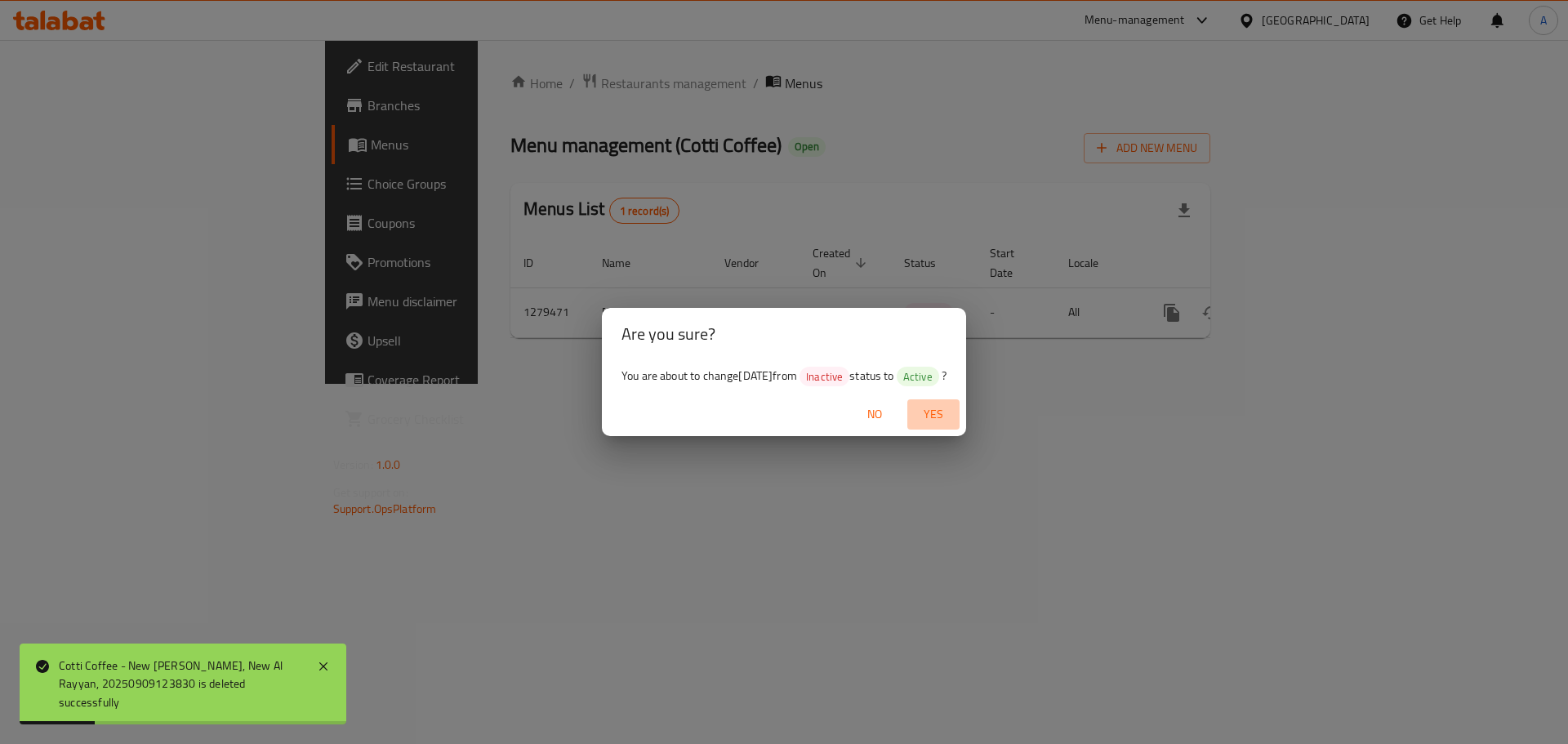
click at [948, 418] on span "Yes" at bounding box center [933, 414] width 40 height 20
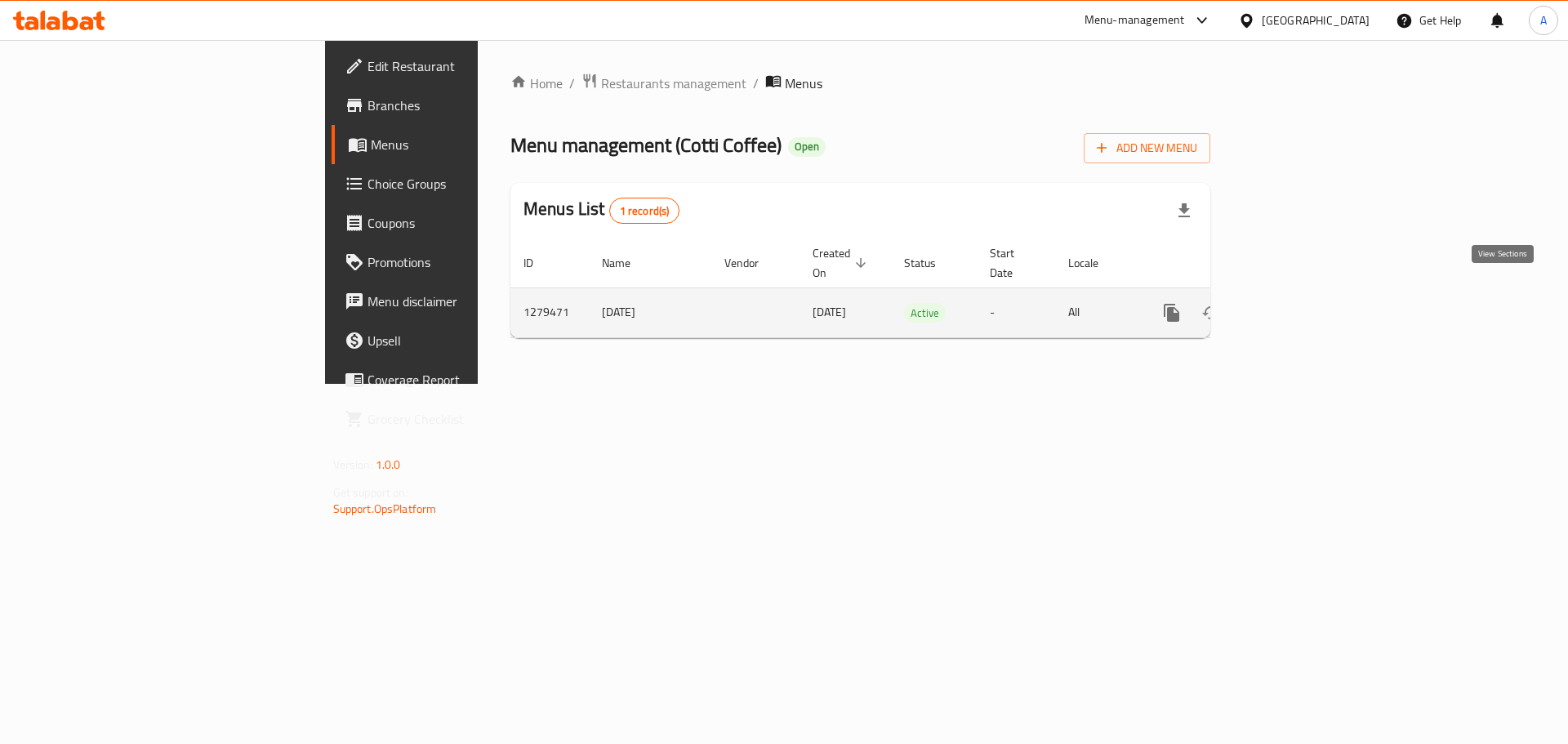
click at [1309, 295] on link "enhanced table" at bounding box center [1289, 312] width 40 height 40
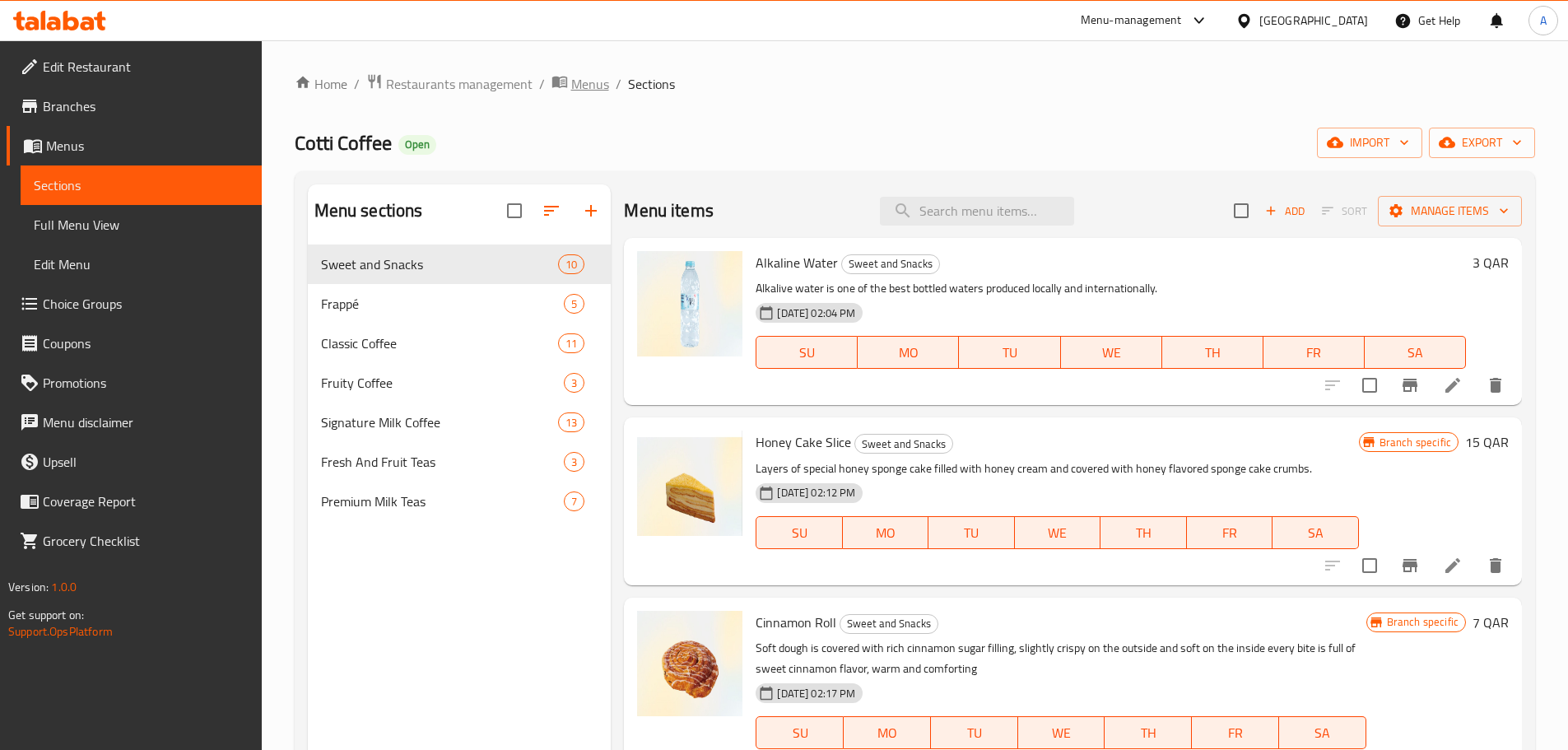
click at [591, 92] on span "Menus" at bounding box center [590, 83] width 38 height 20
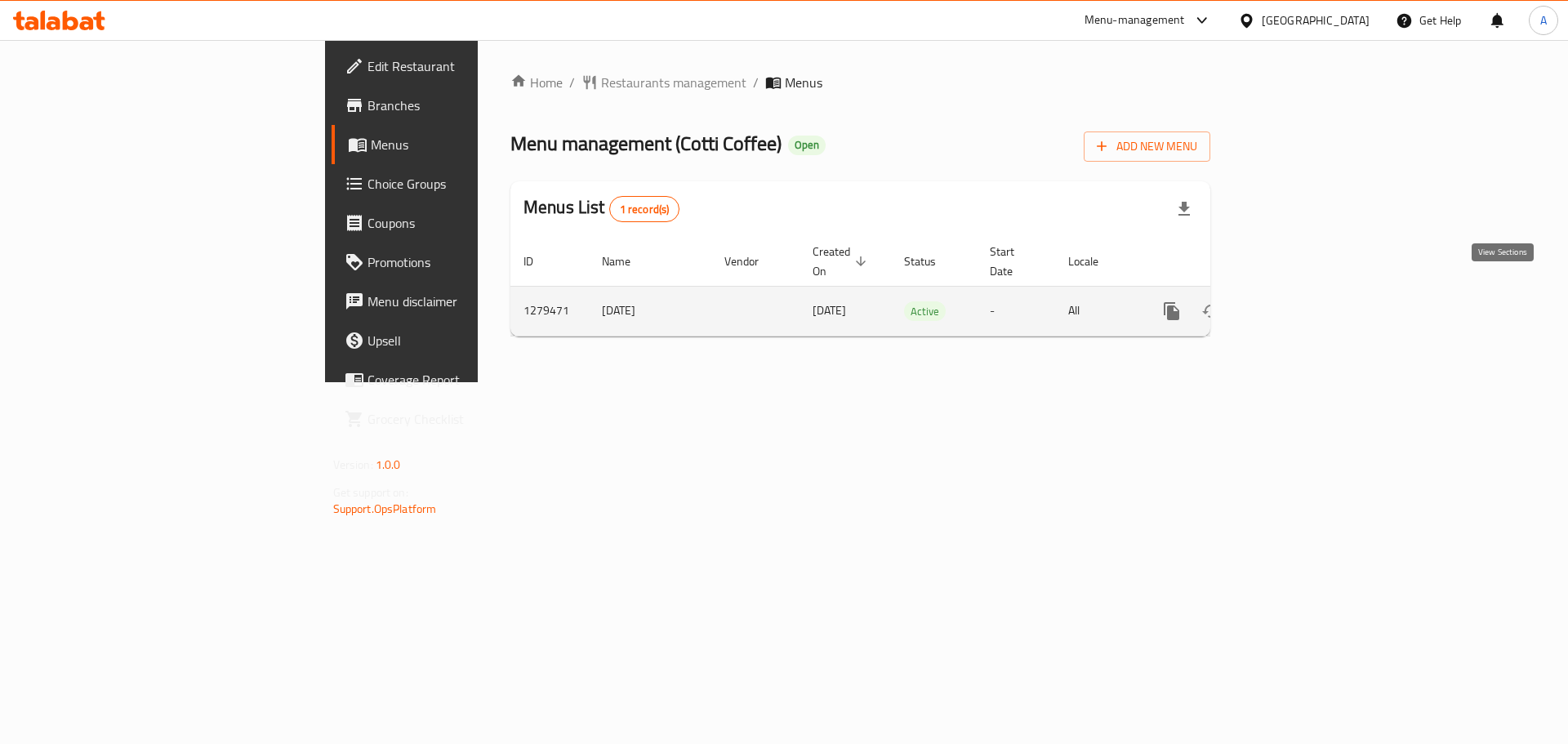
click at [1299, 301] on icon "enhanced table" at bounding box center [1289, 311] width 19 height 19
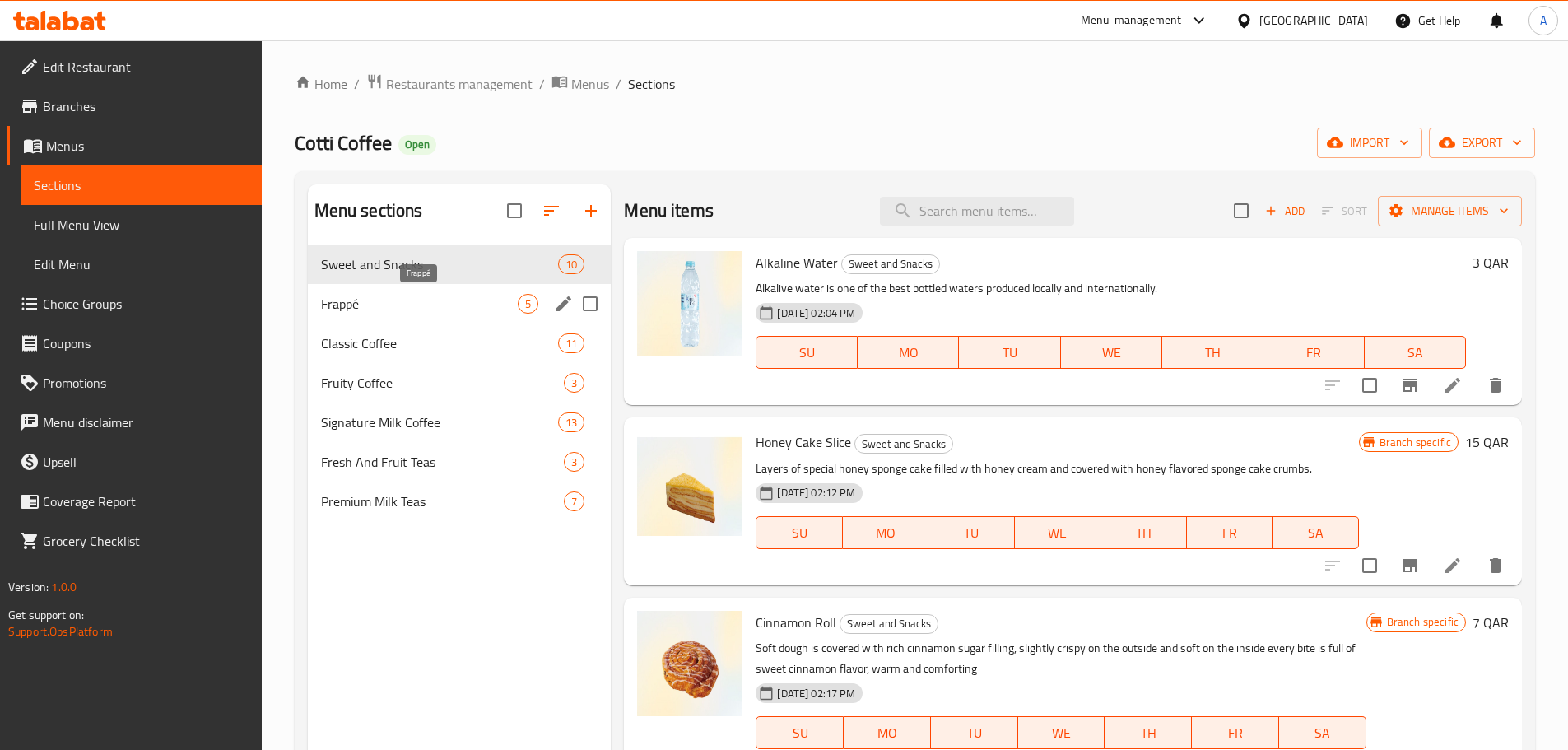
drag, startPoint x: 472, startPoint y: 311, endPoint x: 449, endPoint y: 350, distance: 45.3
click at [471, 311] on span "Frappé" at bounding box center [420, 304] width 198 height 20
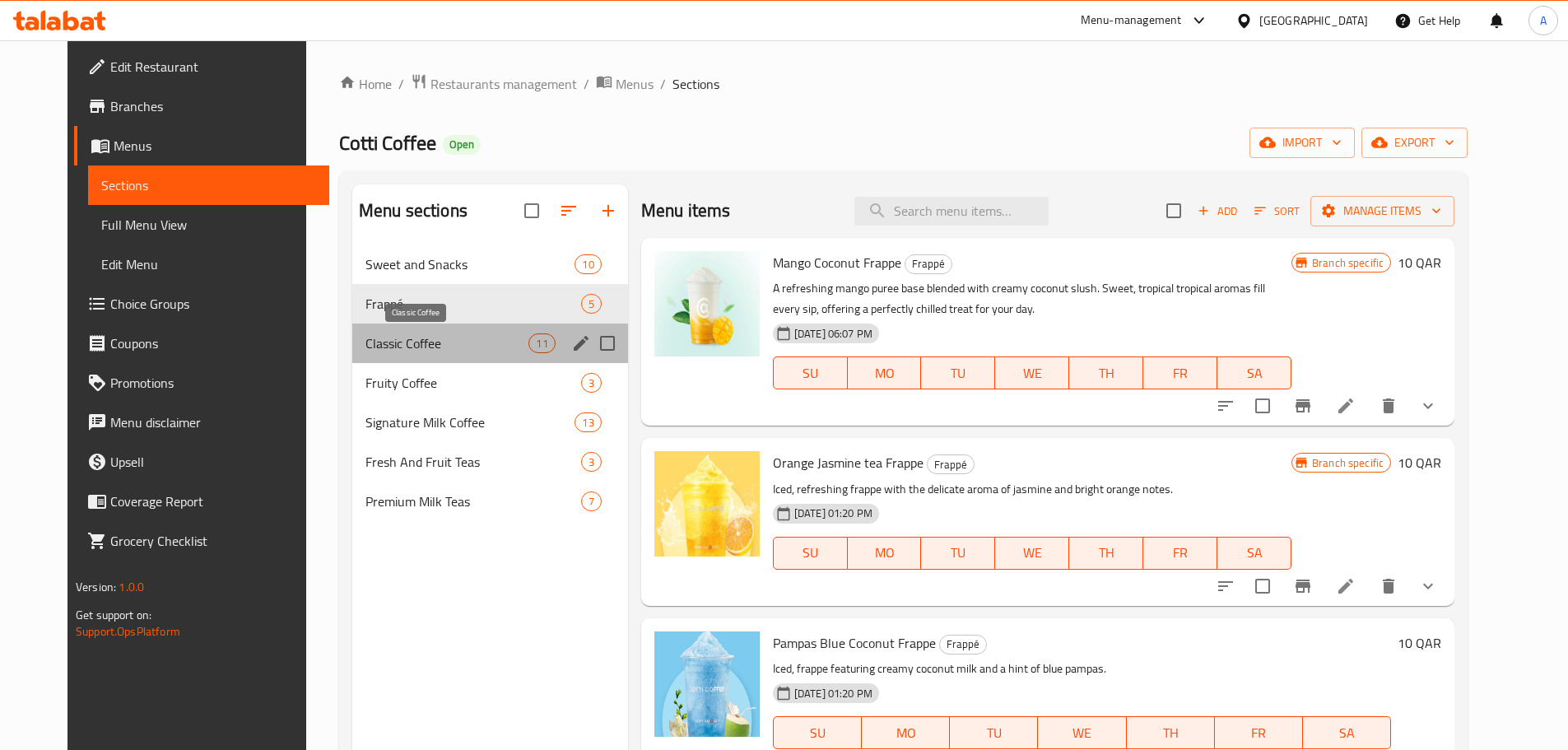
click at [449, 350] on span "Classic Coffee" at bounding box center [447, 343] width 164 height 20
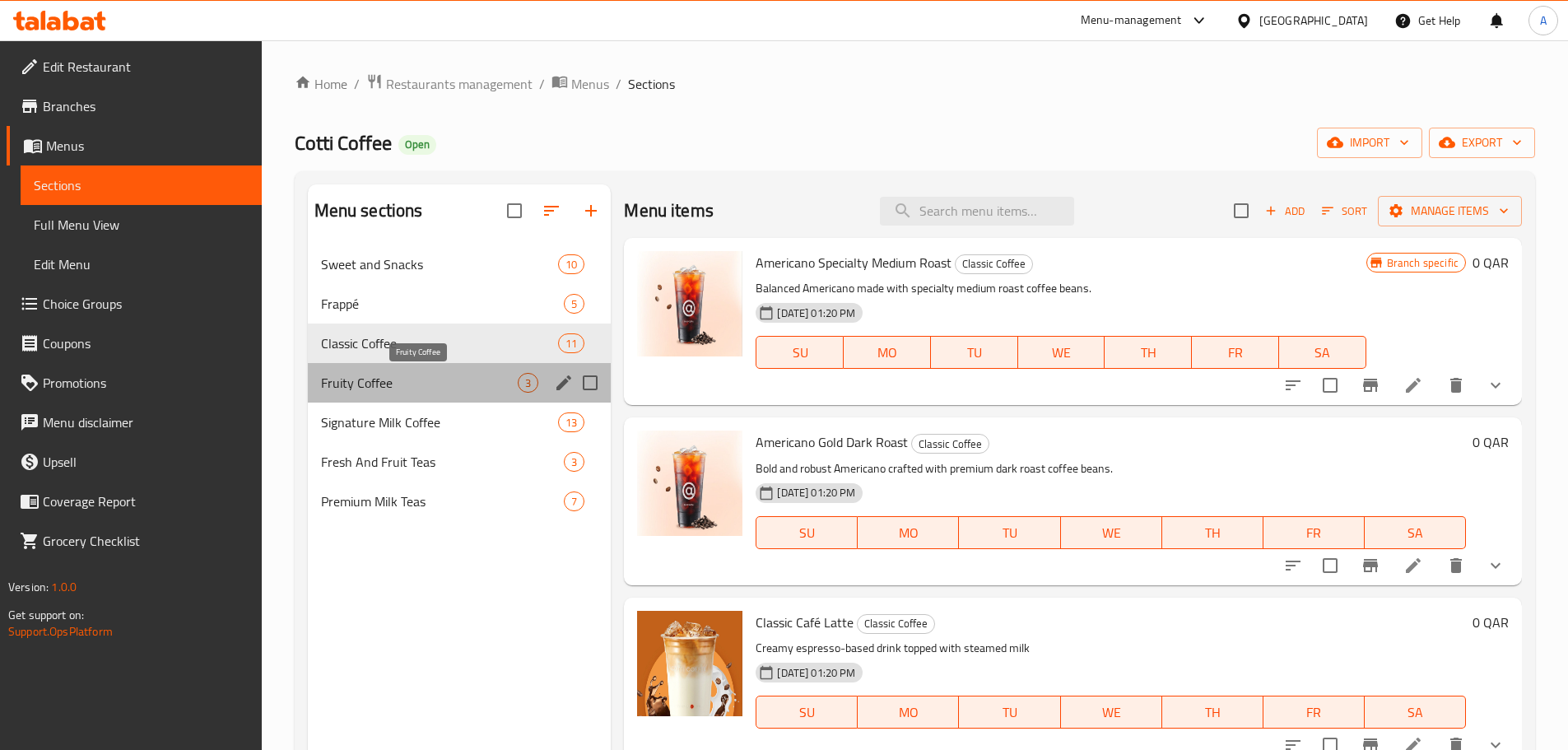
click at [436, 373] on span "Fruity Coffee" at bounding box center [420, 383] width 198 height 20
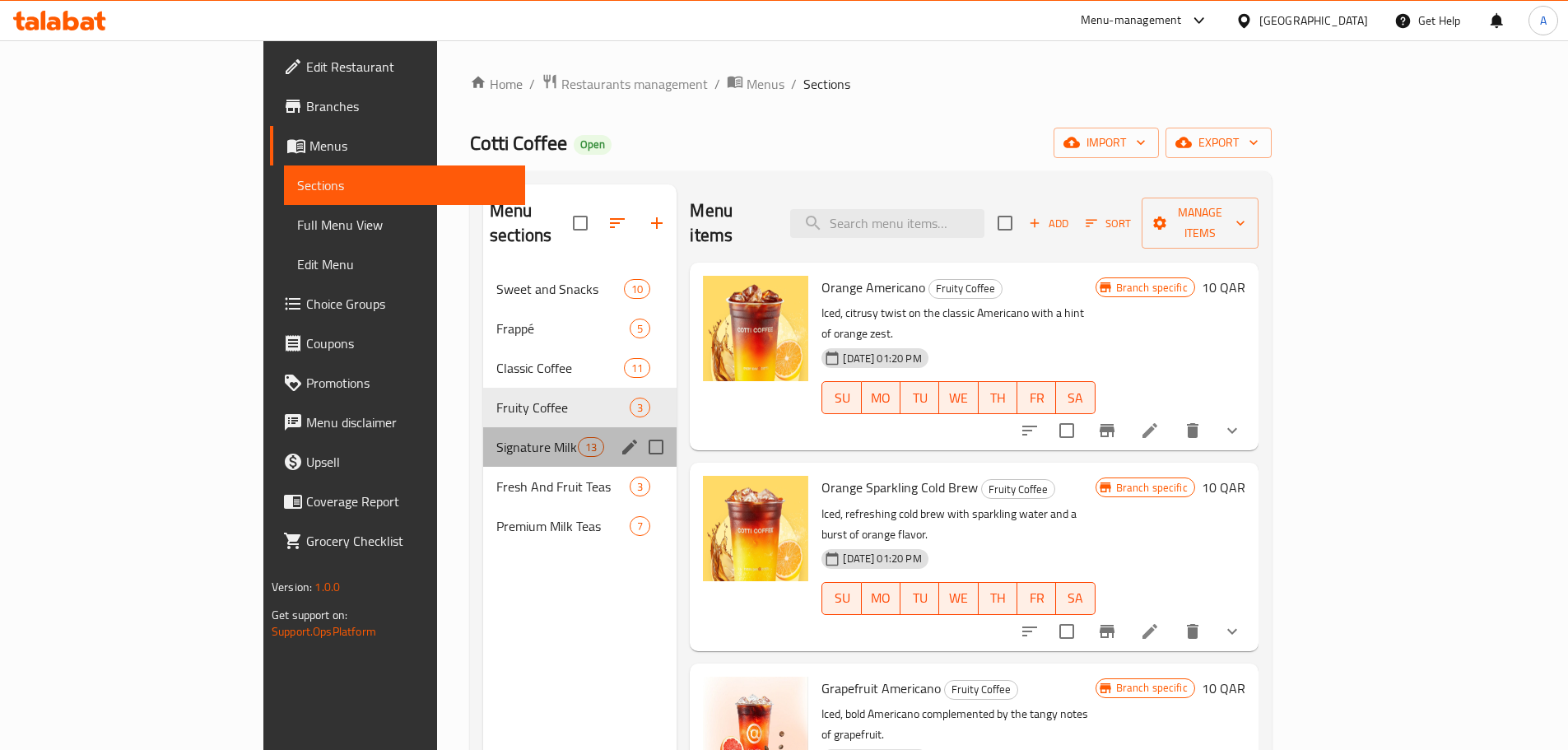
click at [483, 428] on div "Signature Milk Coffee 13" at bounding box center [580, 447] width 193 height 40
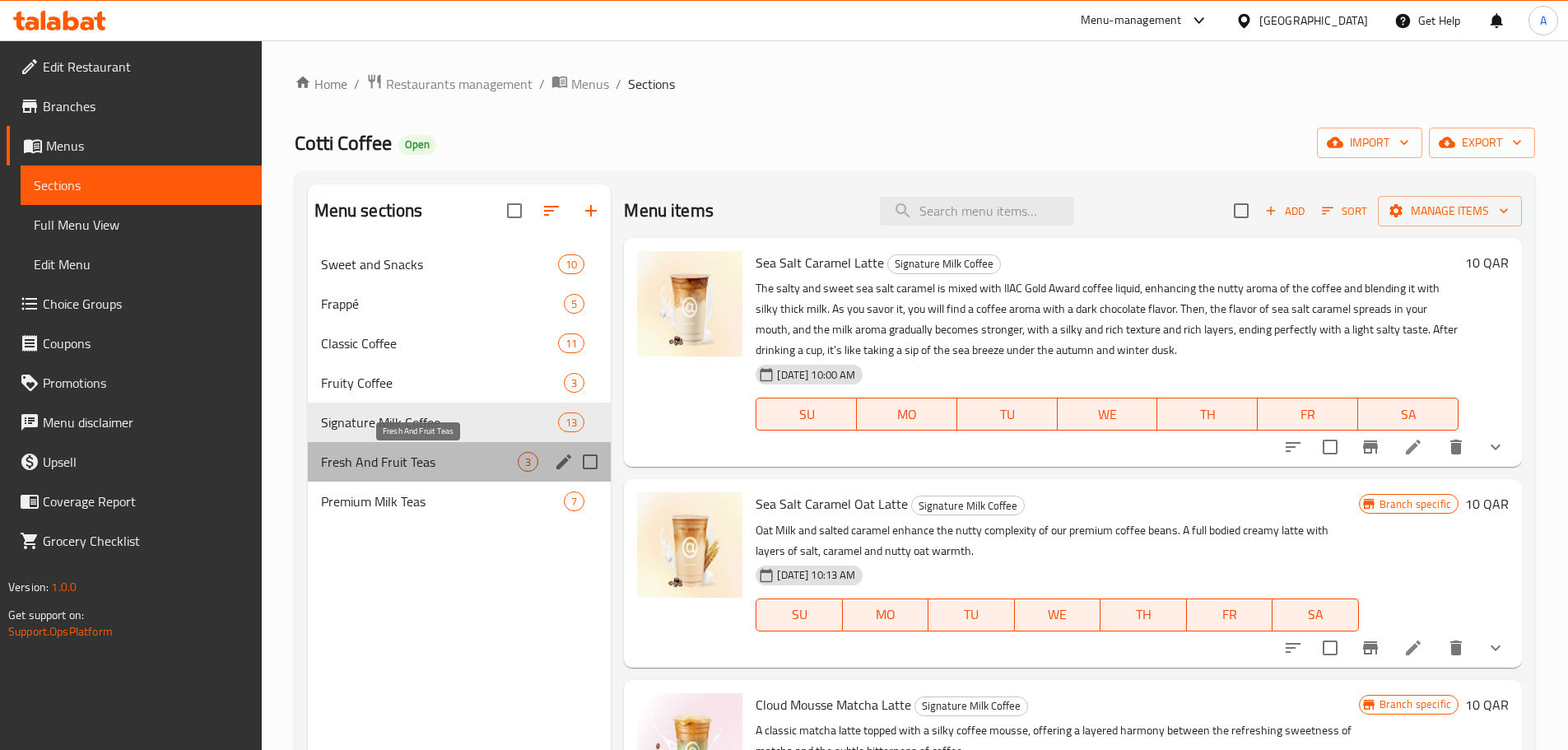
click at [431, 466] on span "Fresh And Fruit Teas" at bounding box center [420, 462] width 198 height 20
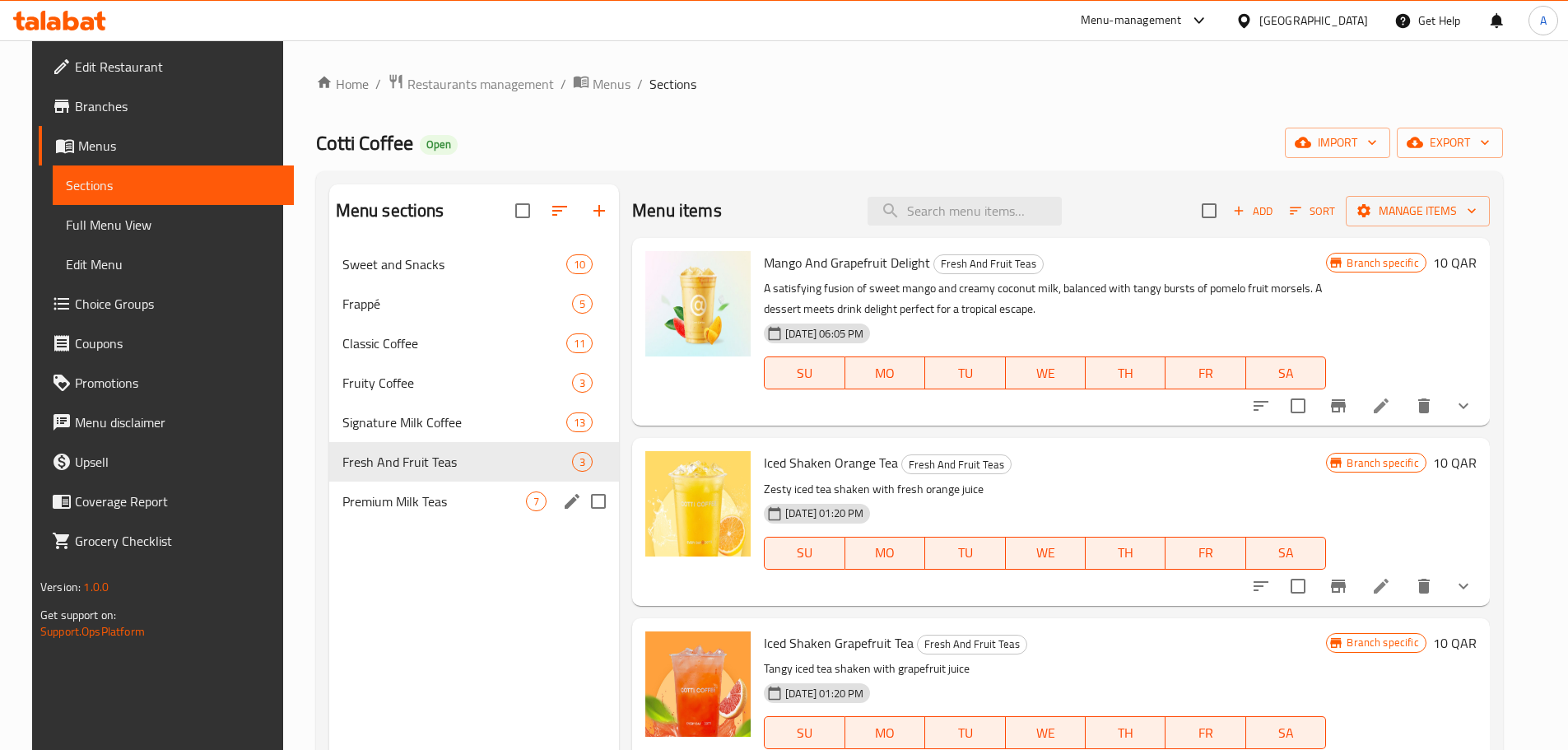
click at [434, 490] on div "Premium Milk Teas 7" at bounding box center [474, 501] width 291 height 40
